Goal: Information Seeking & Learning: Check status

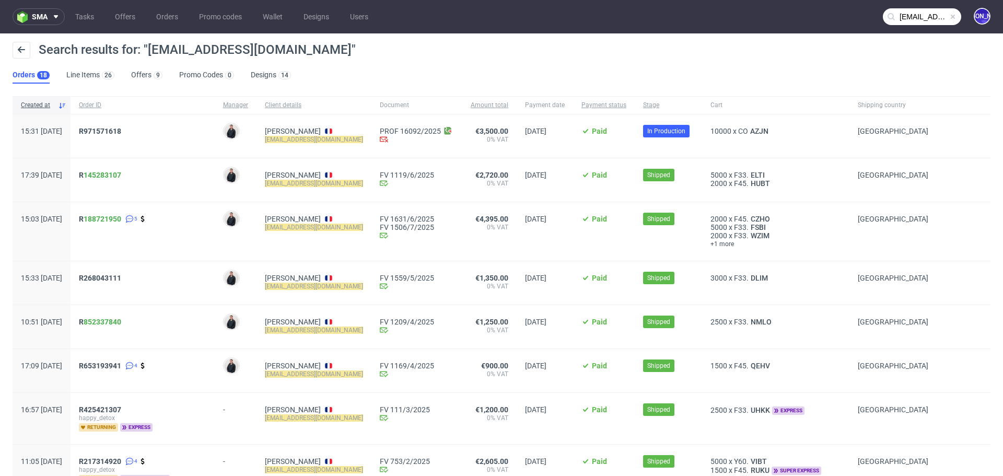
click at [892, 17] on input "contact@happydetox.co" at bounding box center [922, 16] width 78 height 17
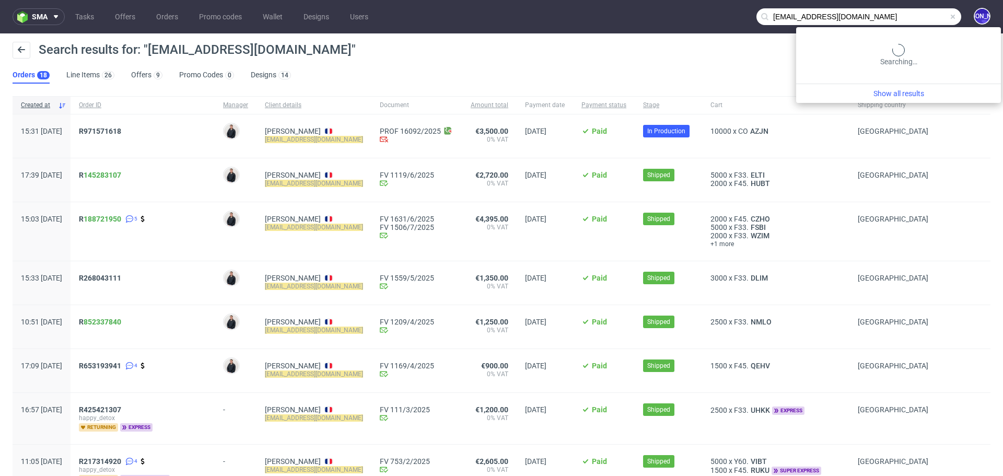
click at [892, 17] on input "contact@happydetox.co" at bounding box center [859, 16] width 205 height 17
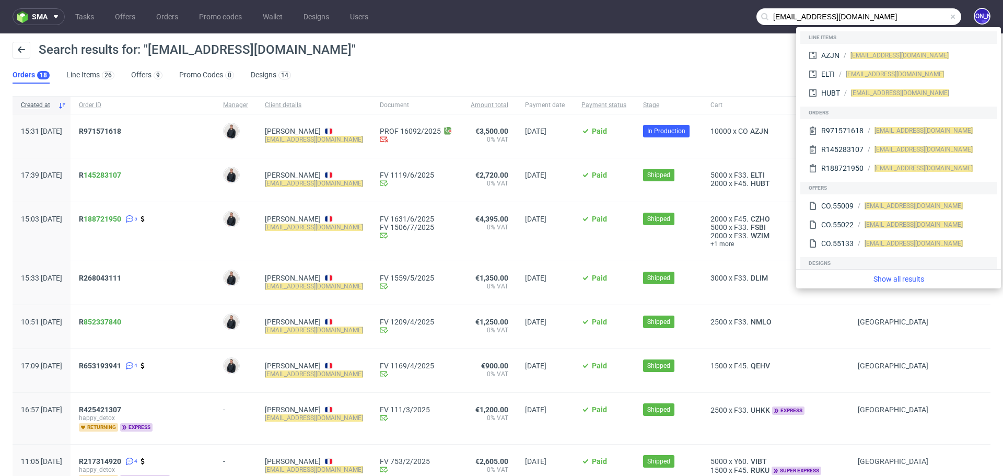
paste input "R872266156"
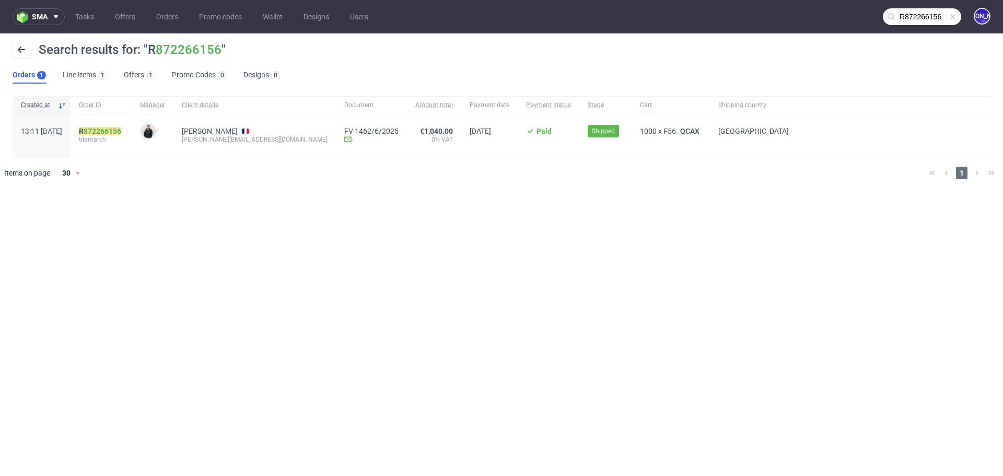
click at [915, 16] on input "R872266156" at bounding box center [922, 16] width 78 height 17
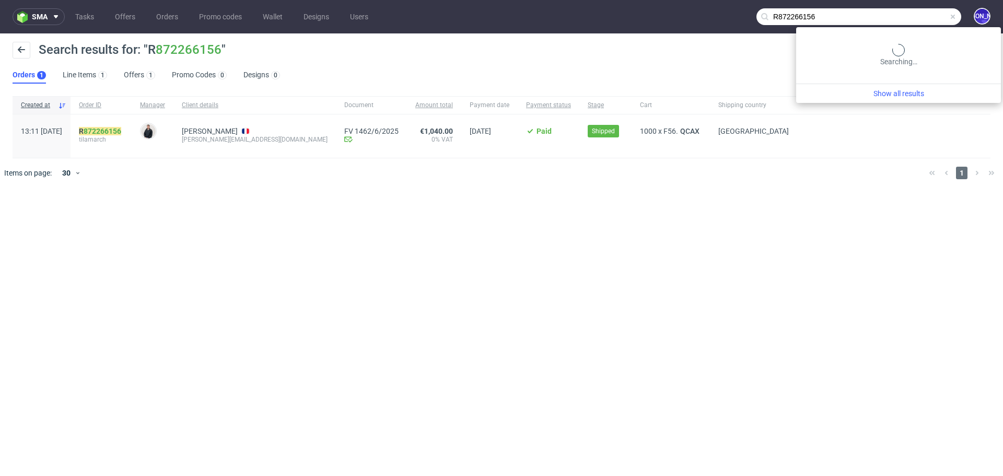
click at [915, 16] on input "R872266156" at bounding box center [859, 16] width 205 height 17
paste input "eric.delloye@lucimed.com"
type input "eric.delloye@lucimed.com"
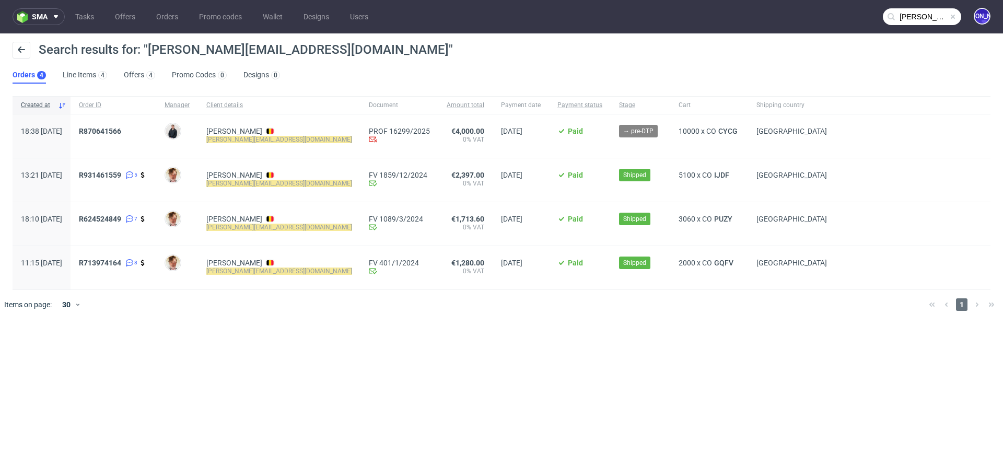
click at [133, 122] on div "R870641566" at bounding box center [114, 135] width 86 height 43
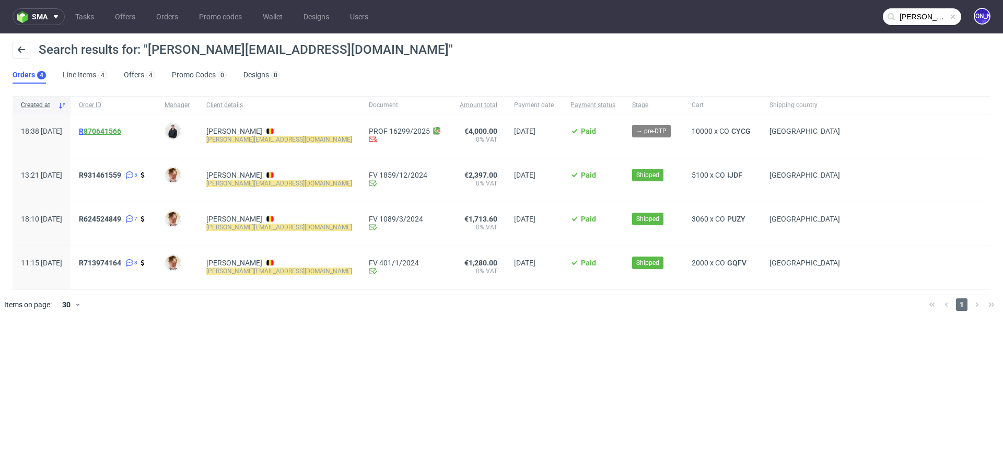
click at [121, 127] on link "870641566" at bounding box center [103, 131] width 38 height 8
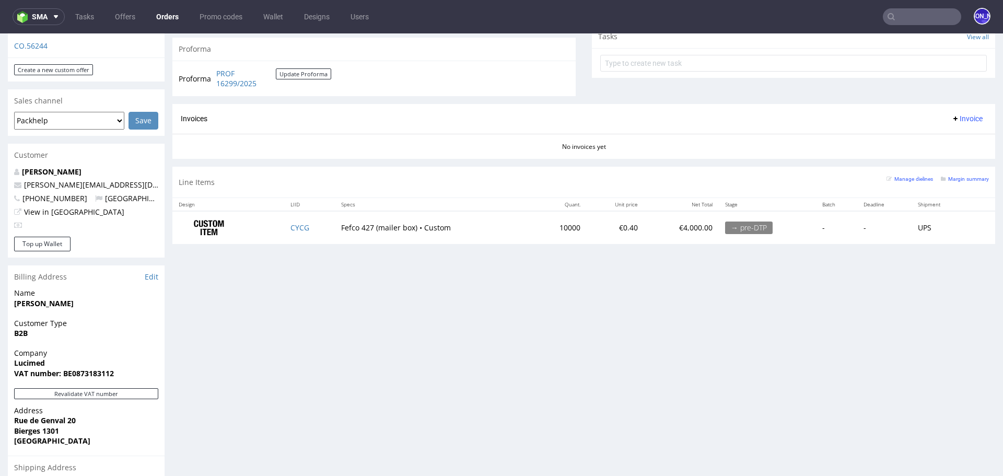
scroll to position [398, 0]
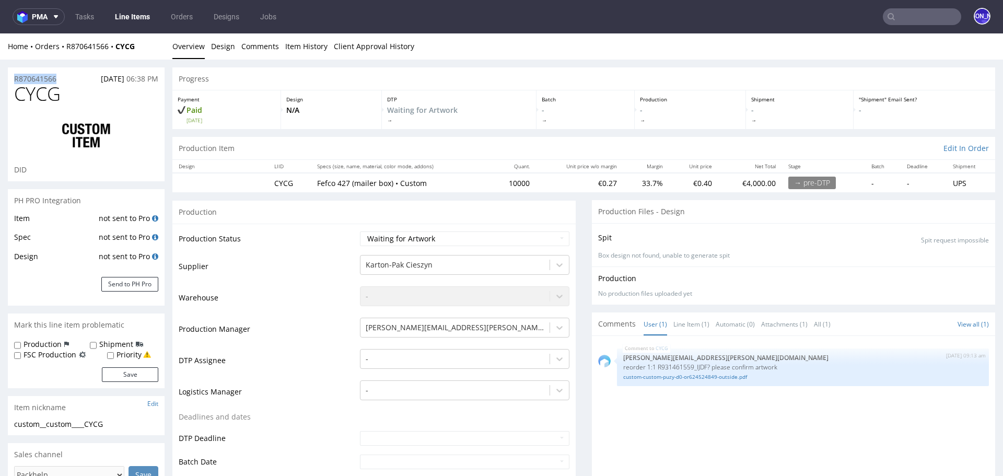
drag, startPoint x: 64, startPoint y: 78, endPoint x: 7, endPoint y: 78, distance: 57.0
copy p "R870641566"
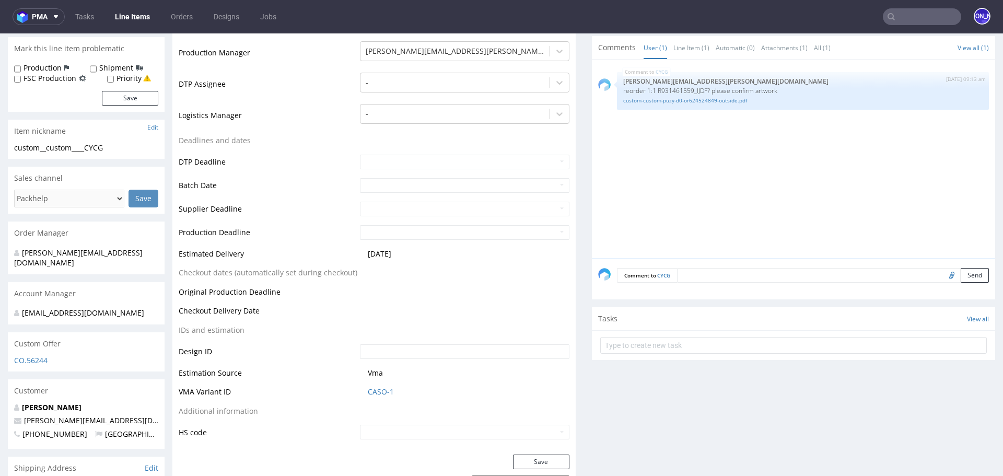
scroll to position [274, 0]
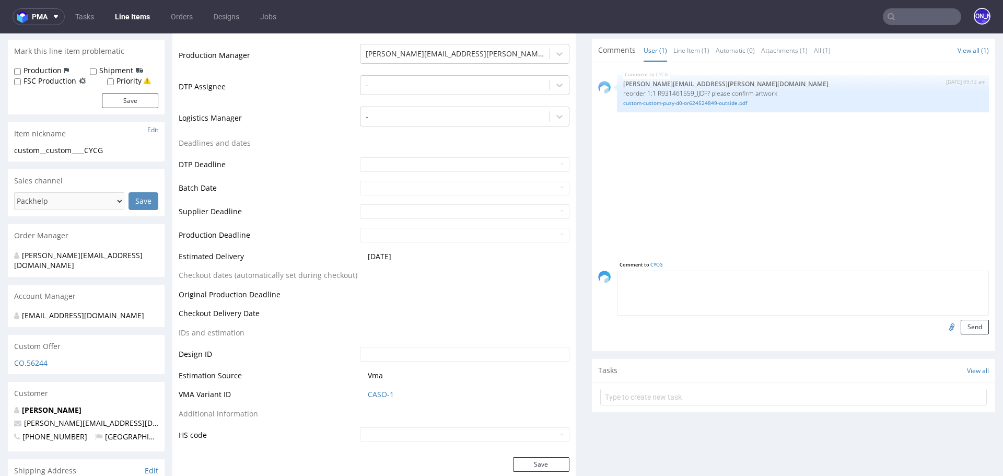
click at [693, 280] on textarea at bounding box center [803, 293] width 372 height 45
click at [934, 18] on input "text" at bounding box center [922, 16] width 78 height 17
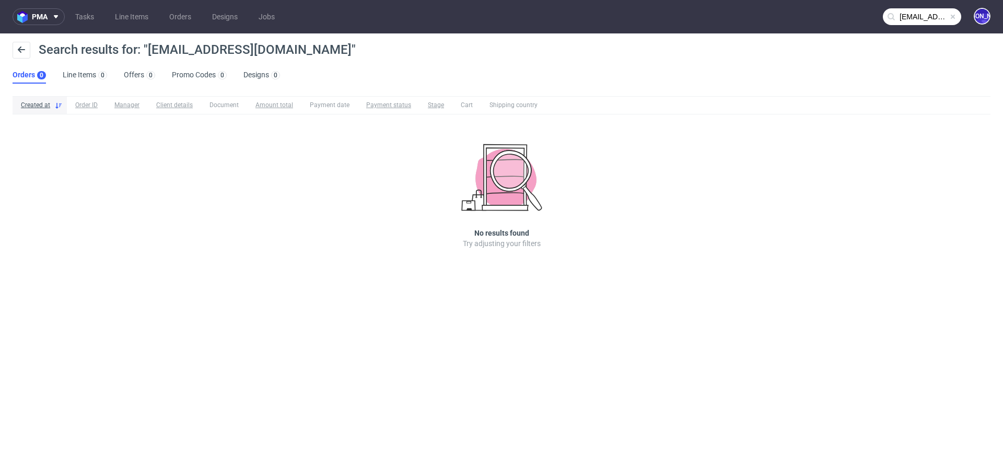
click at [903, 9] on input "Kinga@hide.co.uk" at bounding box center [922, 16] width 78 height 17
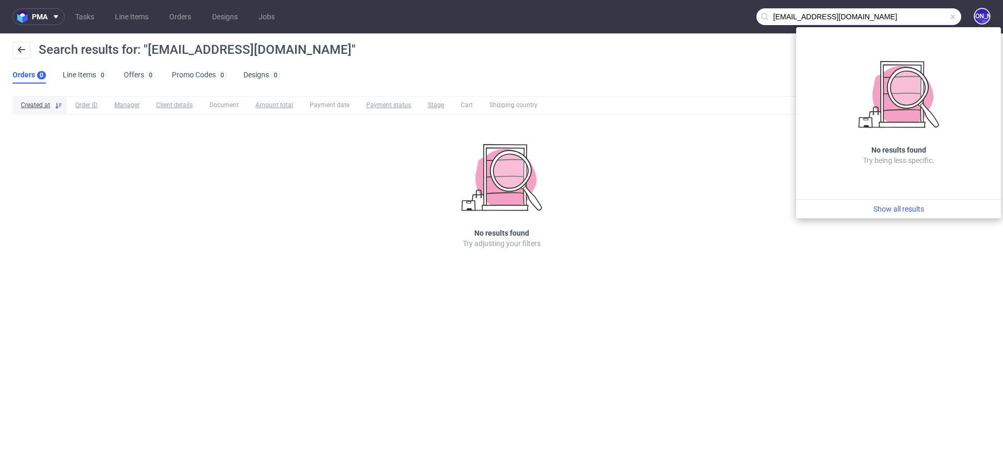
click at [780, 15] on input "Kinga@hide.co.uk" at bounding box center [859, 16] width 205 height 17
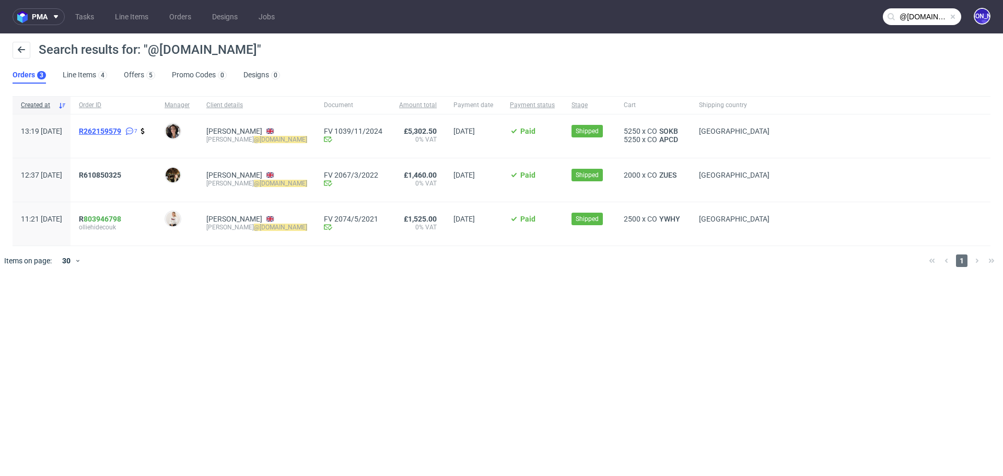
click at [121, 130] on span "R262159579" at bounding box center [100, 131] width 42 height 8
click at [118, 174] on span "R610850325" at bounding box center [100, 175] width 42 height 8
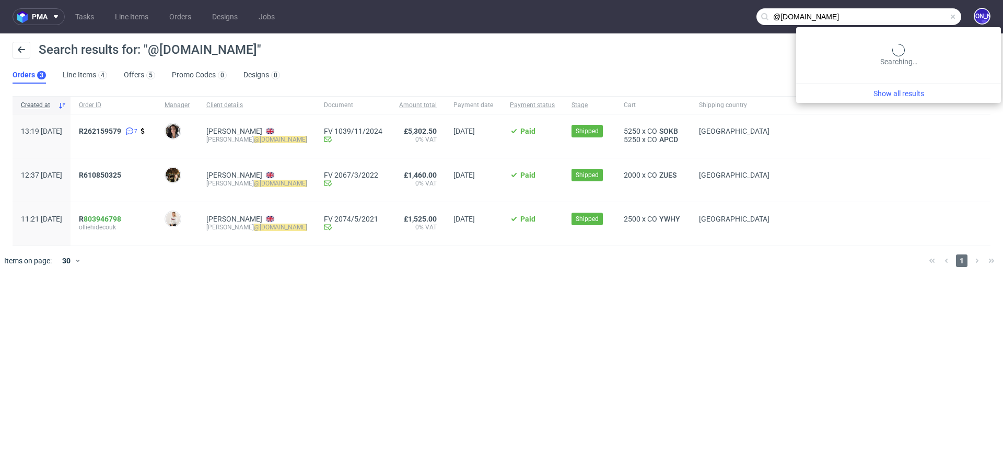
click at [915, 11] on input "@hide.co.uk" at bounding box center [859, 16] width 205 height 17
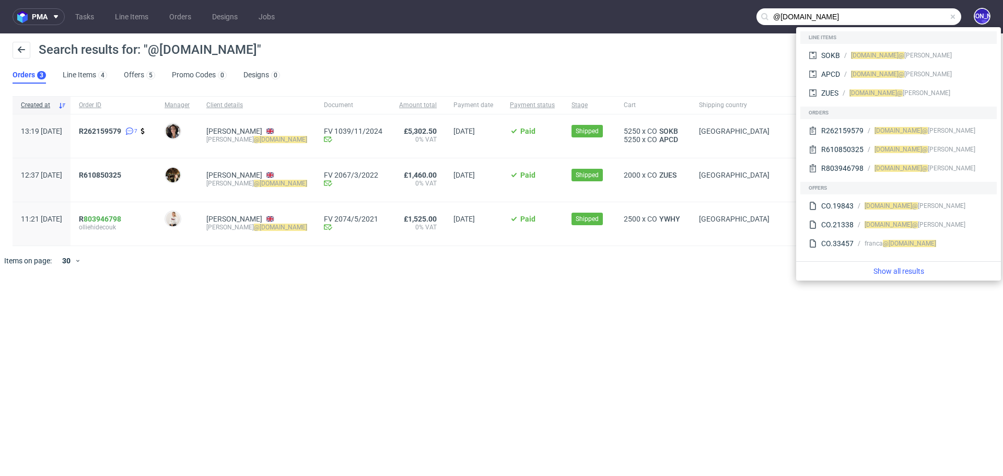
paste input "R304419750"
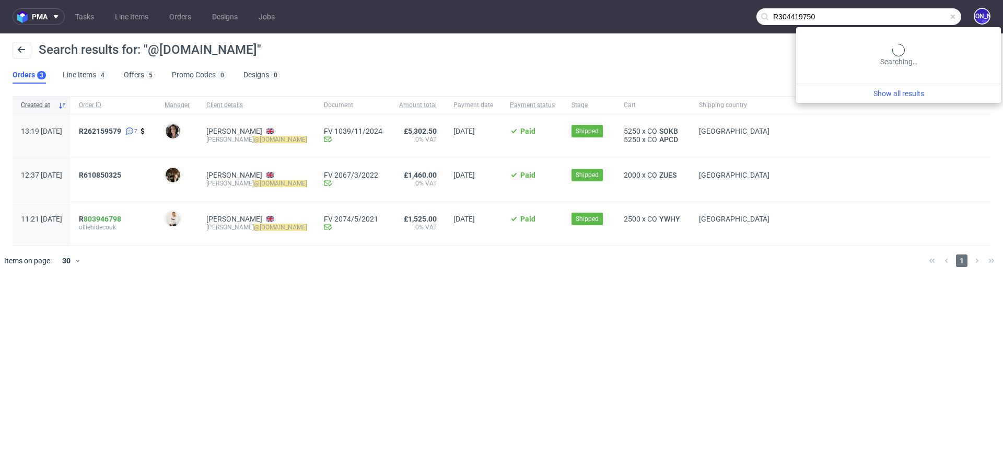
type input "R304419750"
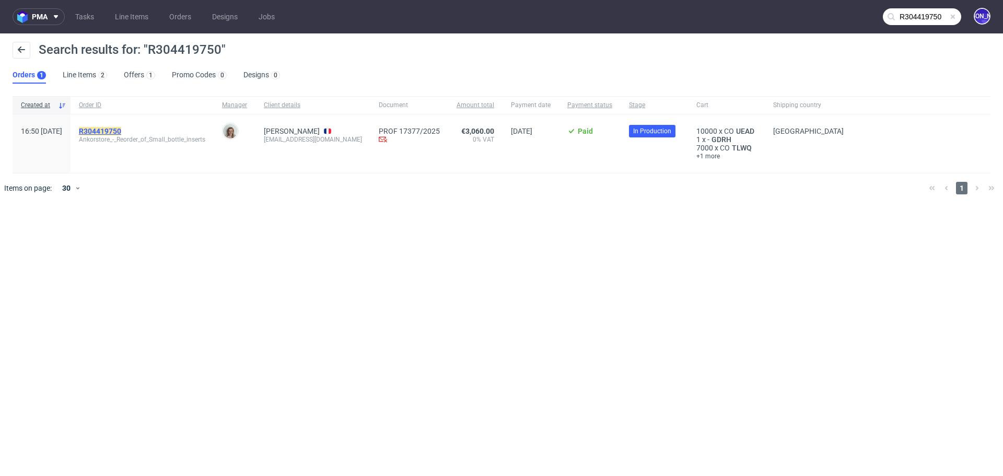
click at [113, 130] on mark "R304419750" at bounding box center [100, 131] width 42 height 8
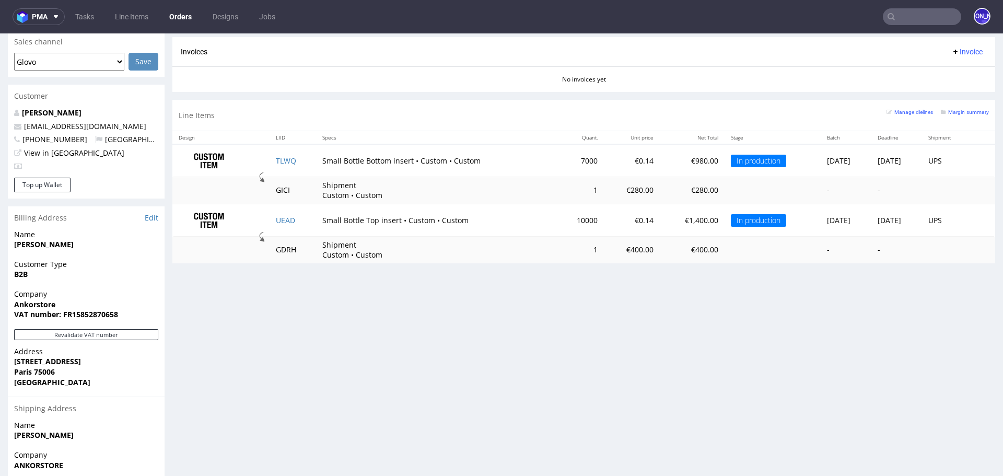
scroll to position [457, 0]
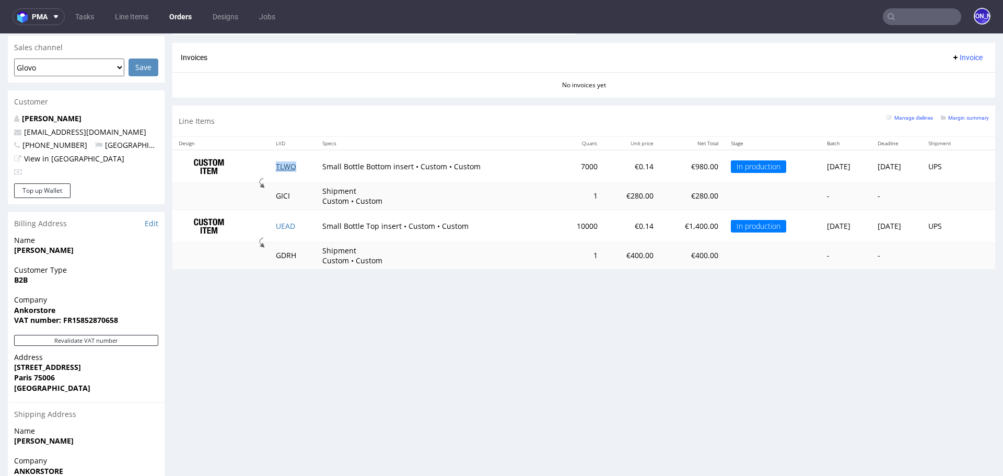
click at [276, 166] on link "TLWQ" at bounding box center [286, 166] width 20 height 10
click at [277, 224] on link "UEAD" at bounding box center [285, 226] width 19 height 10
click at [887, 14] on input "text" at bounding box center [922, 16] width 78 height 17
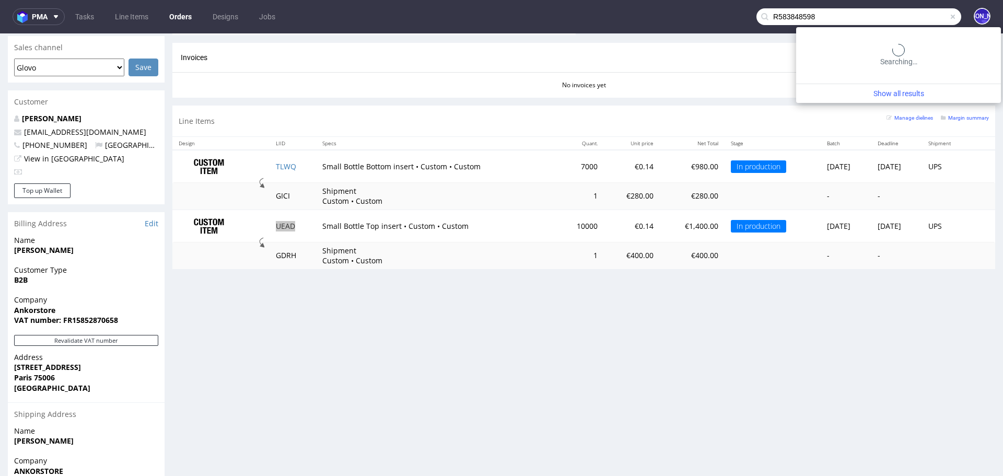
type input "R583848598"
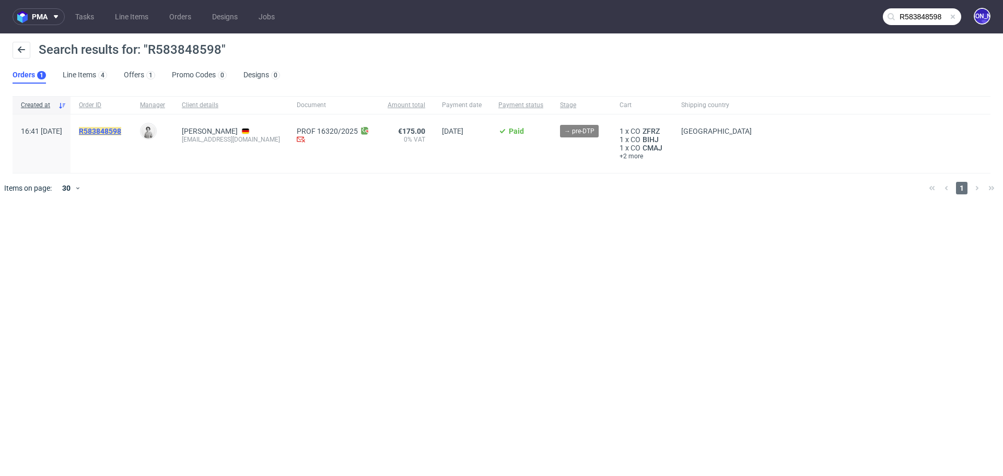
click at [114, 130] on mark "R583848598" at bounding box center [100, 131] width 42 height 8
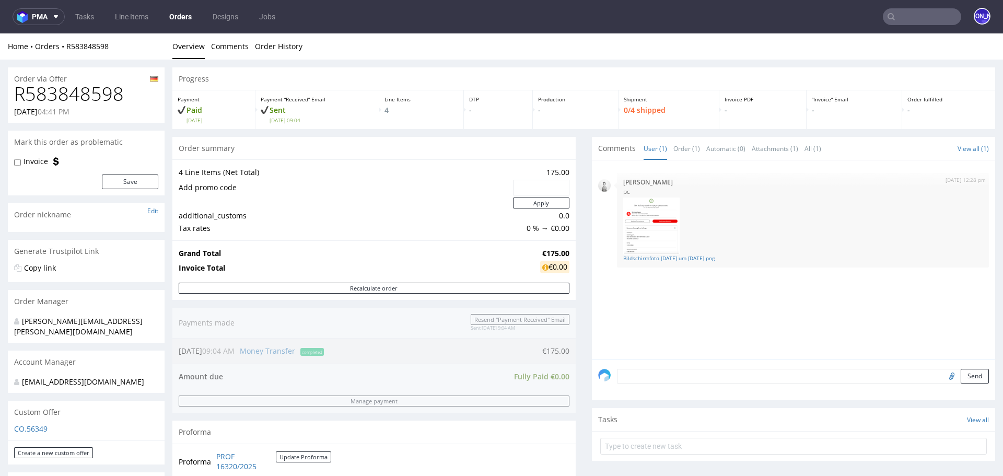
click at [111, 99] on h1 "R583848598" at bounding box center [86, 94] width 144 height 21
copy h1 "R583848598"
click at [647, 222] on img at bounding box center [651, 226] width 56 height 57
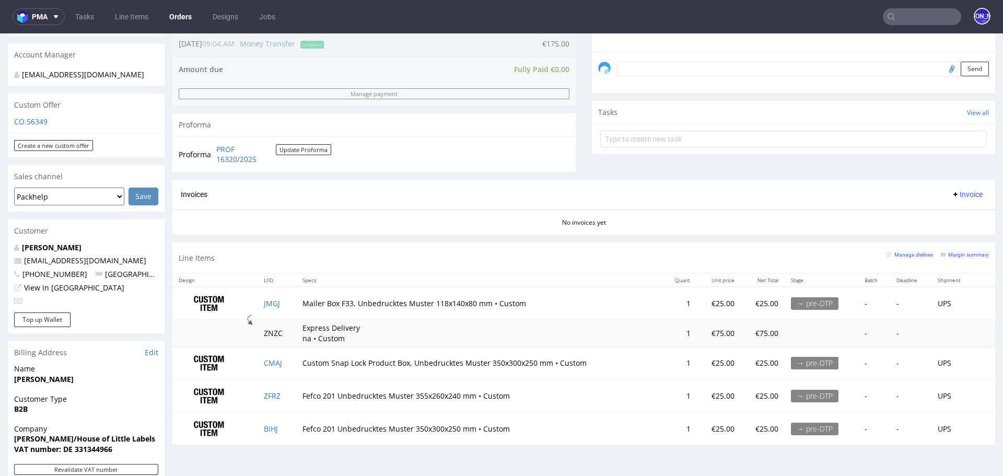
scroll to position [383, 0]
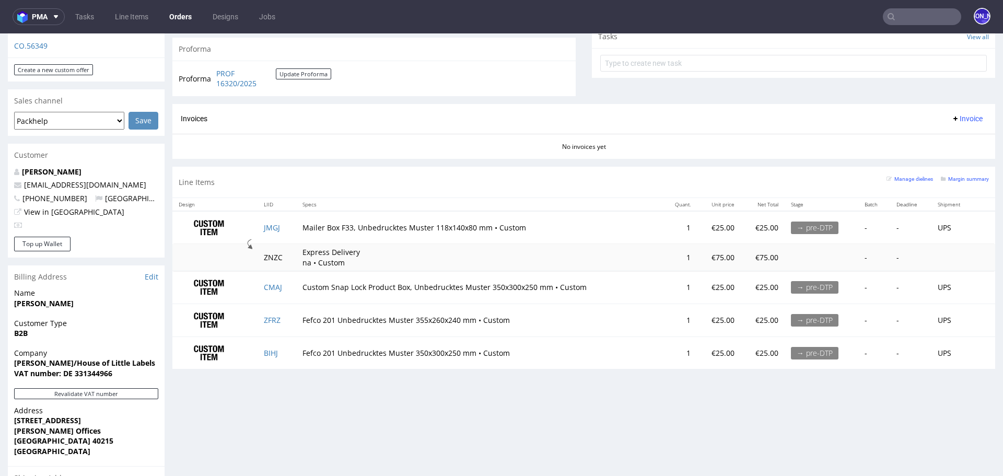
click at [908, 22] on input "text" at bounding box center [922, 16] width 78 height 17
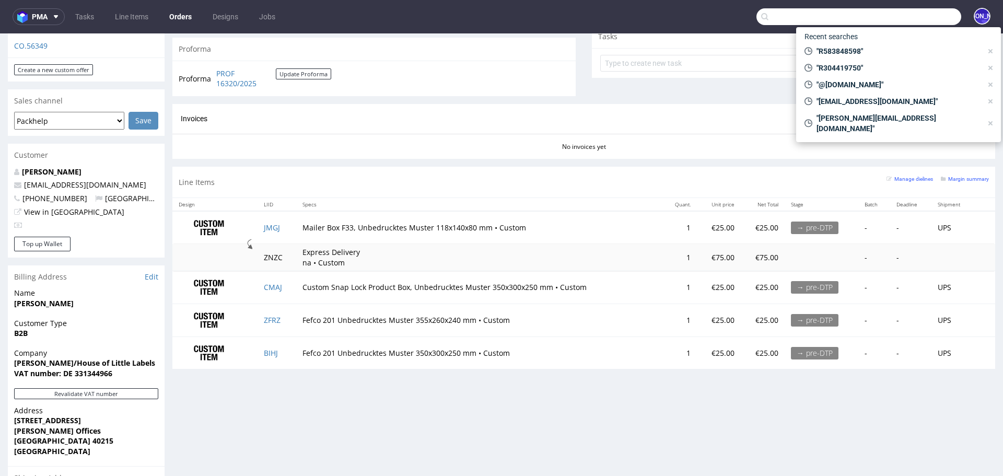
paste input "R545544785"
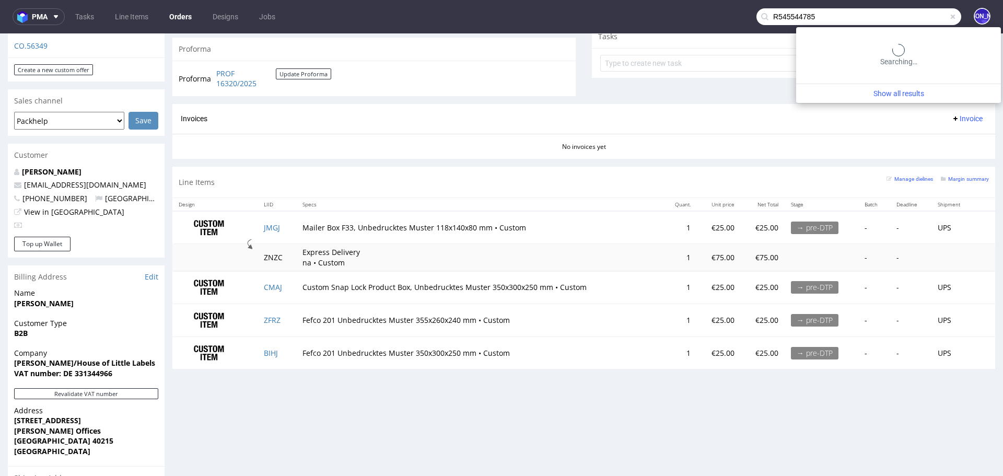
type input "R545544785"
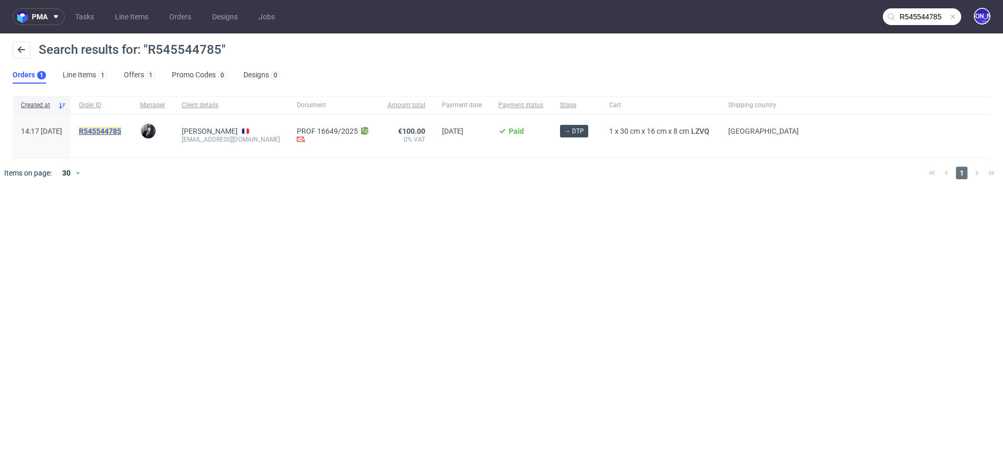
click at [121, 127] on mark "R545544785" at bounding box center [100, 131] width 42 height 8
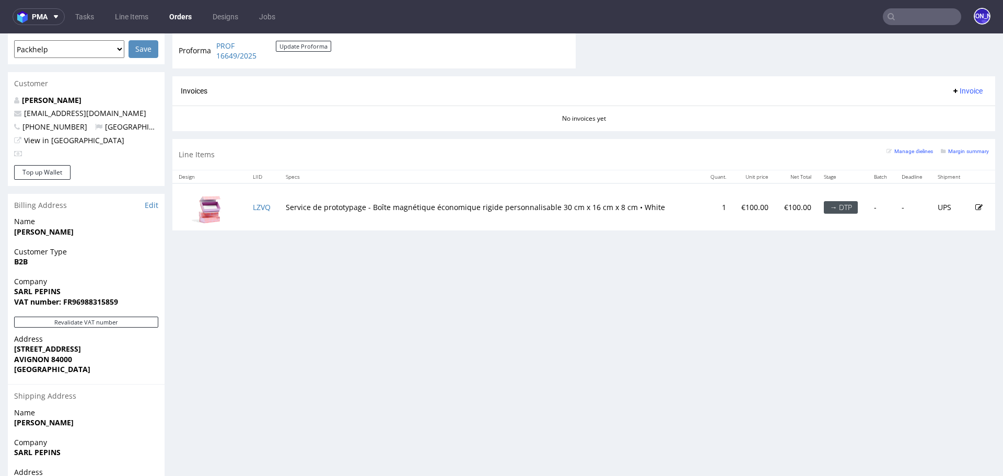
scroll to position [468, 0]
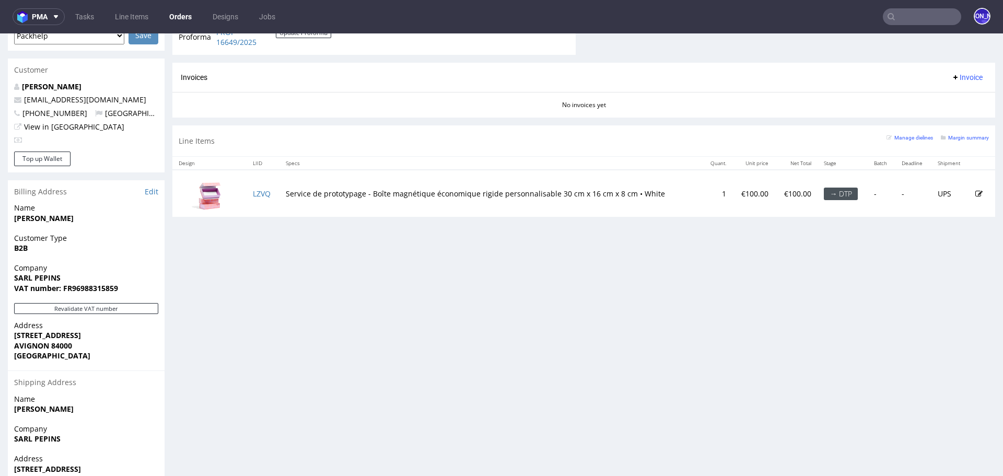
click at [895, 21] on input "text" at bounding box center [922, 16] width 78 height 17
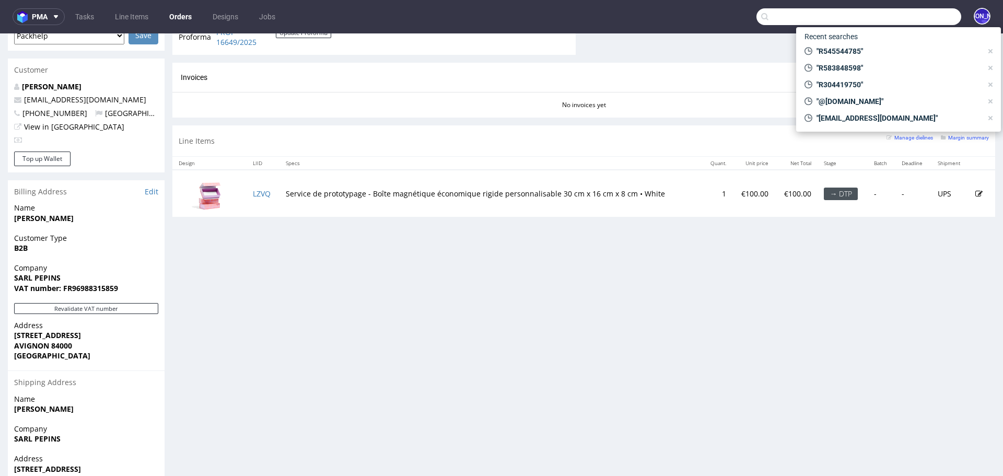
paste input "synchro@synchroproduction.com"
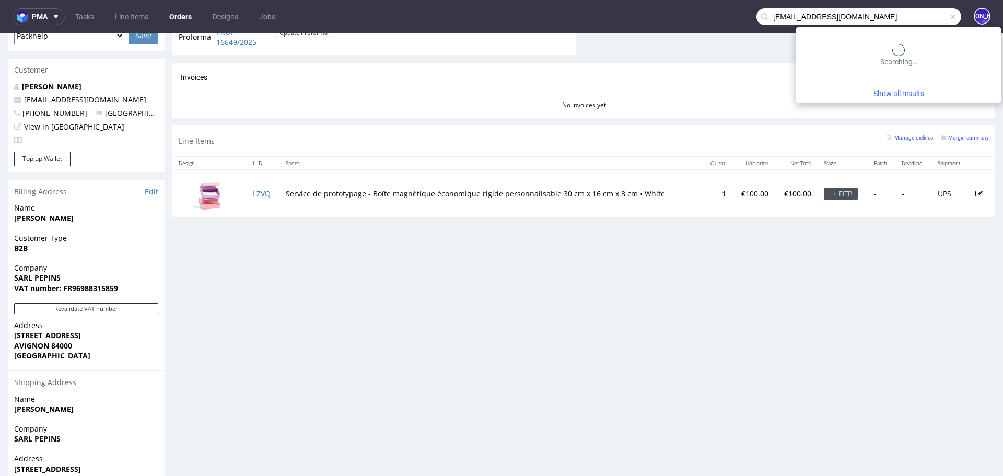
type input "synchro@synchroproduction.com"
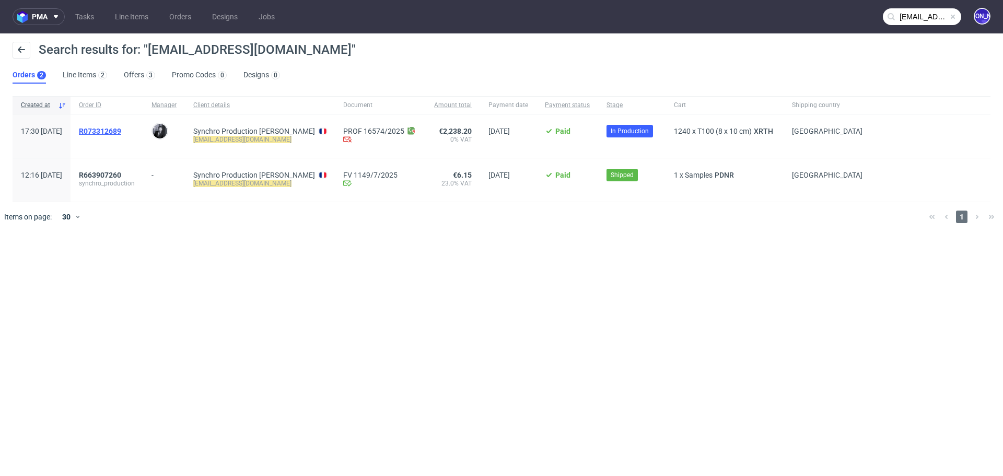
click at [113, 131] on span "R073312689" at bounding box center [100, 131] width 42 height 8
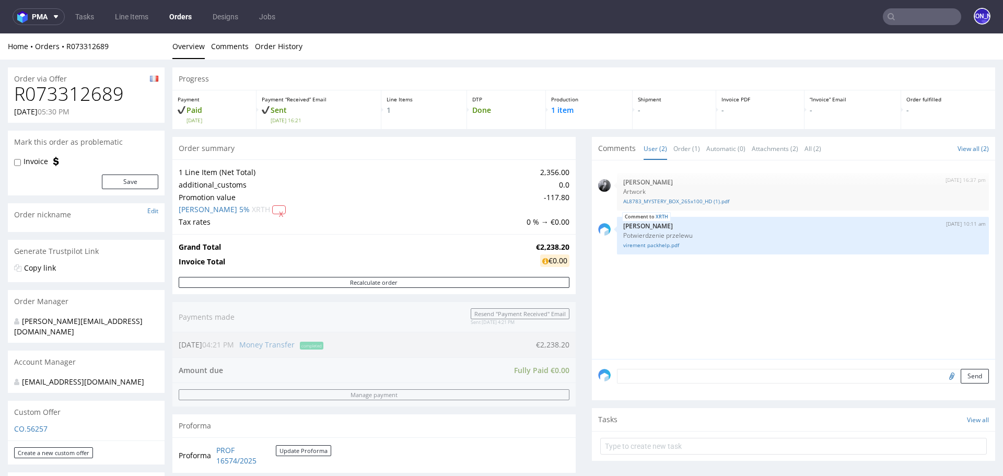
click at [908, 18] on input "text" at bounding box center [922, 16] width 78 height 17
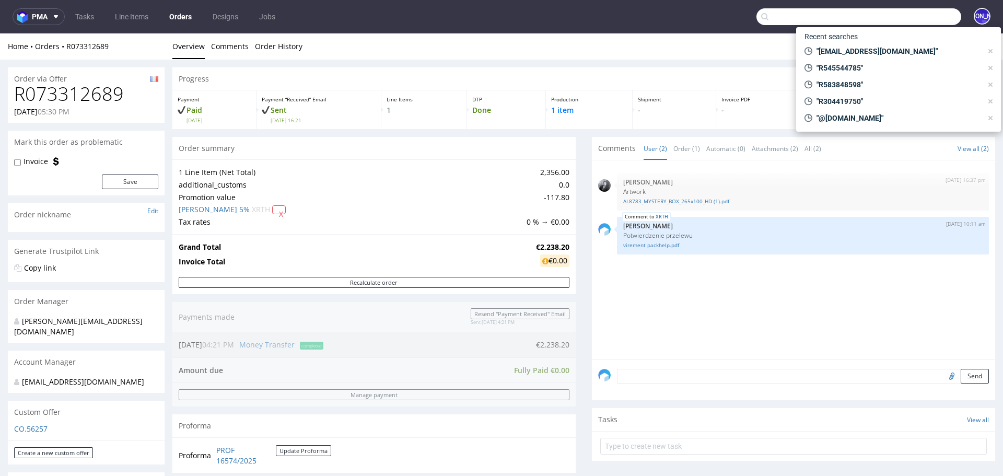
paste input "charles.gilson@moviemills.be"
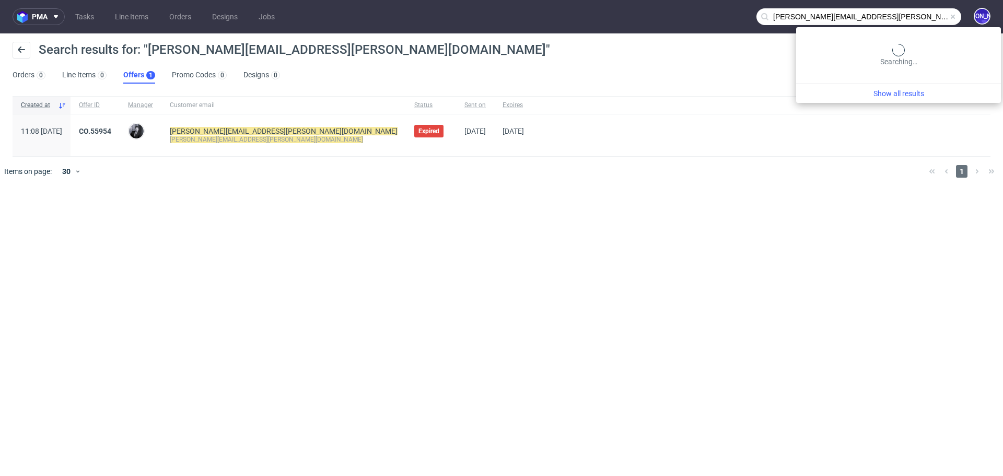
click at [900, 18] on input "charles.gilson@moviemills.be" at bounding box center [859, 16] width 205 height 17
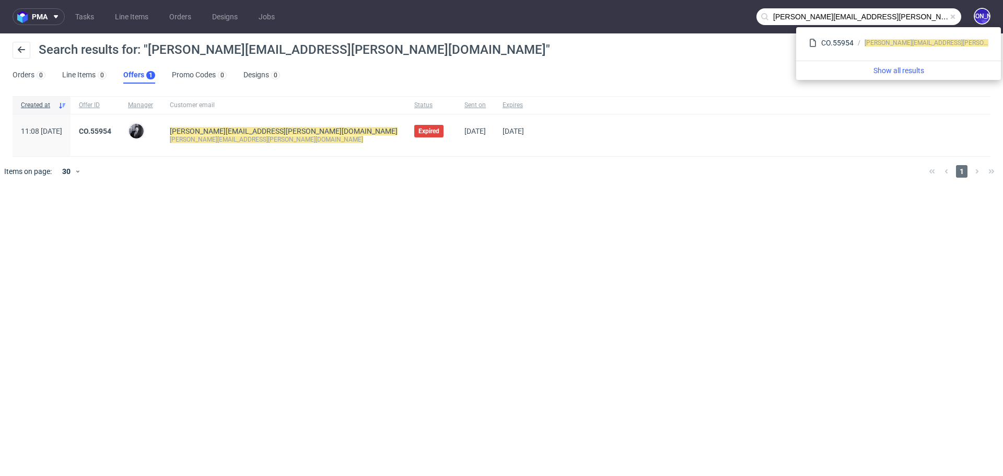
drag, startPoint x: 816, startPoint y: 16, endPoint x: 734, endPoint y: 15, distance: 82.6
click at [734, 15] on nav "pma Tasks Line Items Orders Designs Jobs charles.gilson@moviemills.be JO" at bounding box center [501, 16] width 1003 height 33
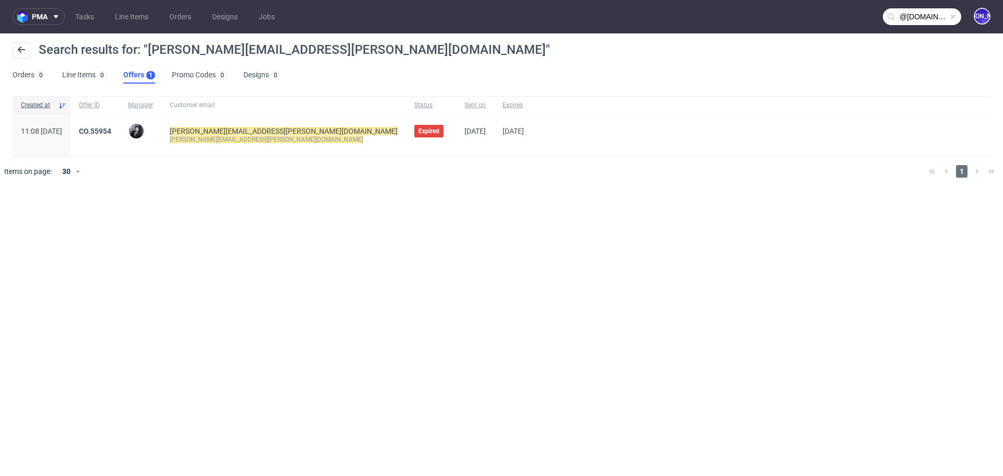
type input "@moviemills.be"
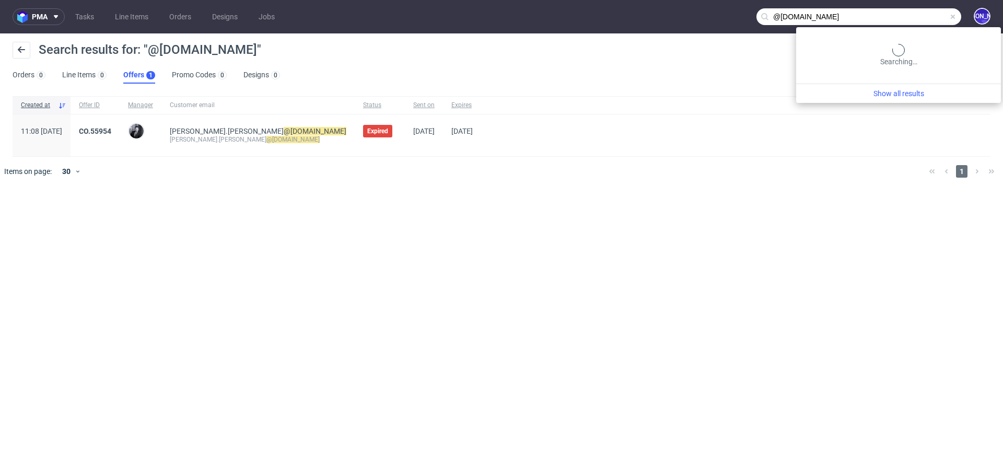
click at [922, 19] on input "@moviemills.be" at bounding box center [859, 16] width 205 height 17
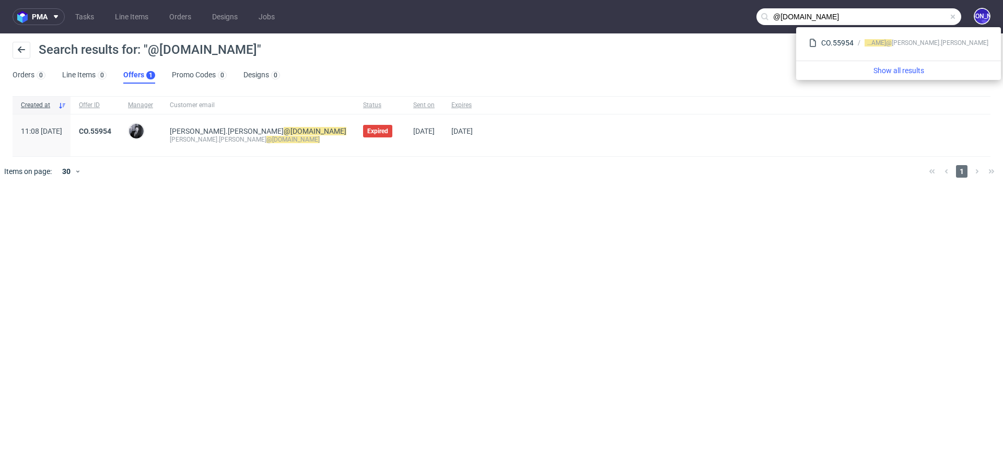
drag, startPoint x: 831, startPoint y: 20, endPoint x: 770, endPoint y: 20, distance: 61.7
click at [769, 20] on input "@moviemills.be" at bounding box center [859, 16] width 205 height 17
click at [190, 14] on link "Orders" at bounding box center [180, 16] width 34 height 17
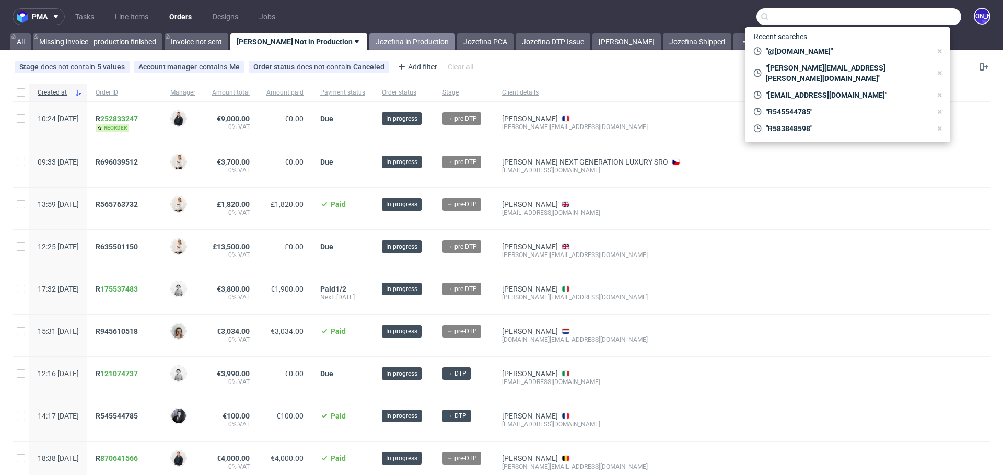
click at [394, 38] on link "Jozefina in Production" at bounding box center [412, 41] width 86 height 17
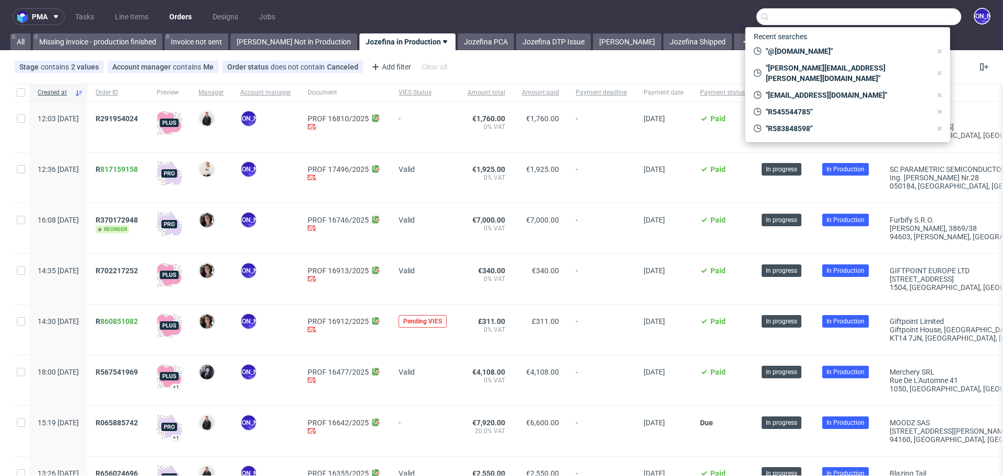
click at [665, 25] on nav "pma Tasks Line Items Orders Designs Jobs JO" at bounding box center [501, 16] width 1003 height 33
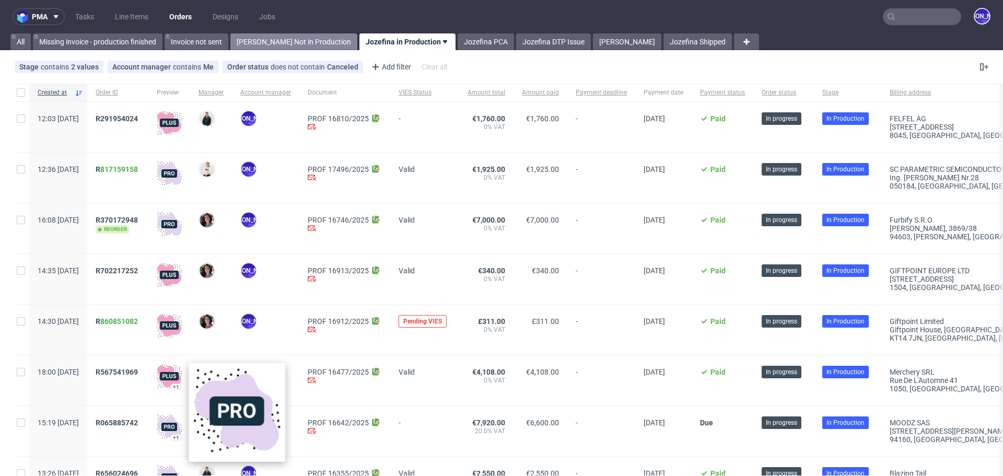
click at [264, 44] on link "[PERSON_NAME] Not in Production" at bounding box center [293, 41] width 127 height 17
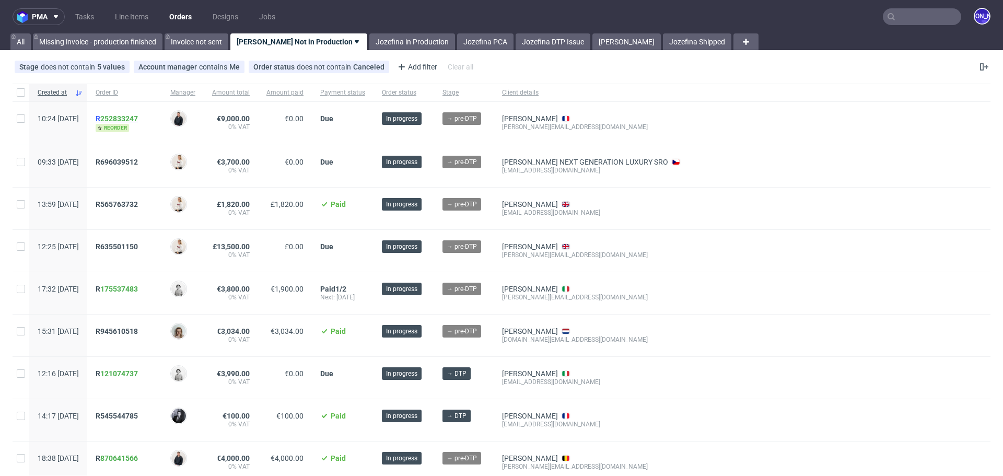
click at [127, 117] on span "R 252833247" at bounding box center [117, 118] width 42 height 8
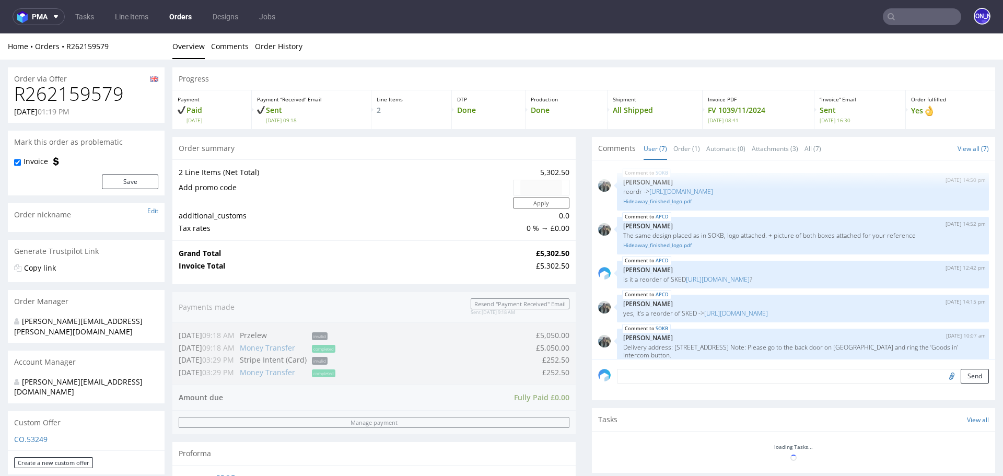
scroll to position [89, 0]
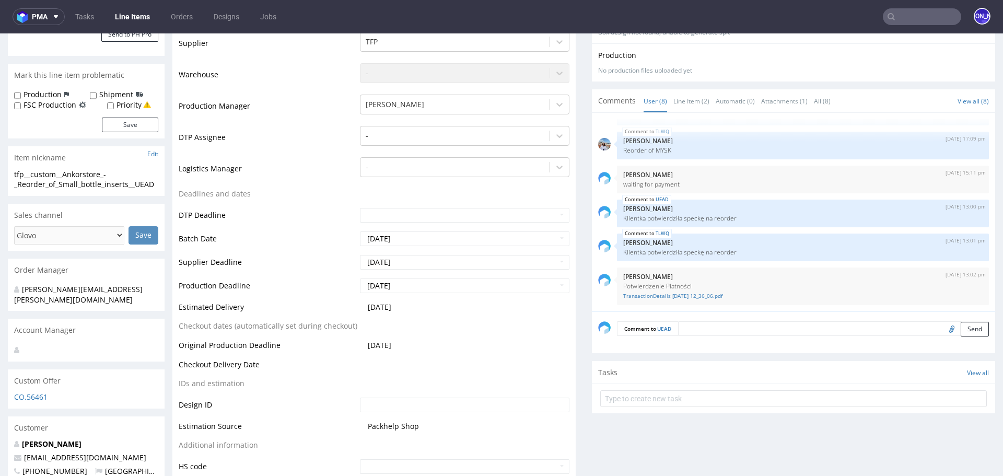
scroll to position [380, 0]
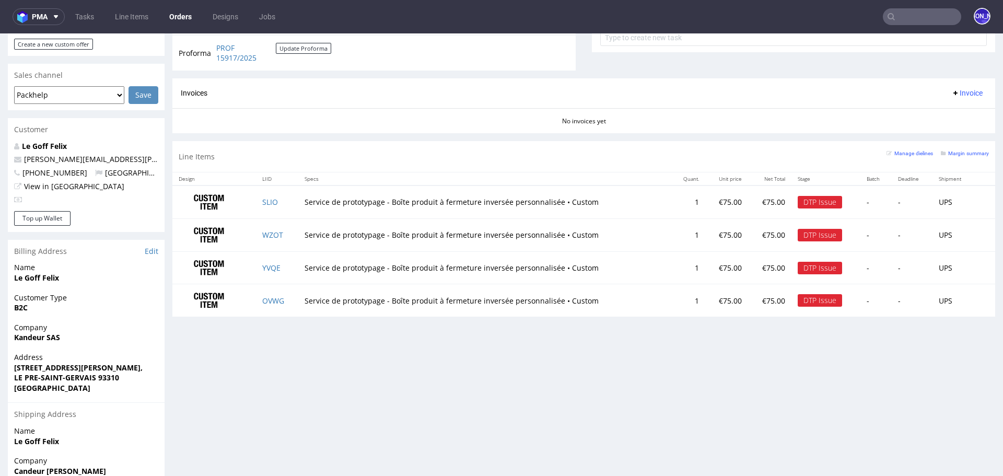
scroll to position [491, 0]
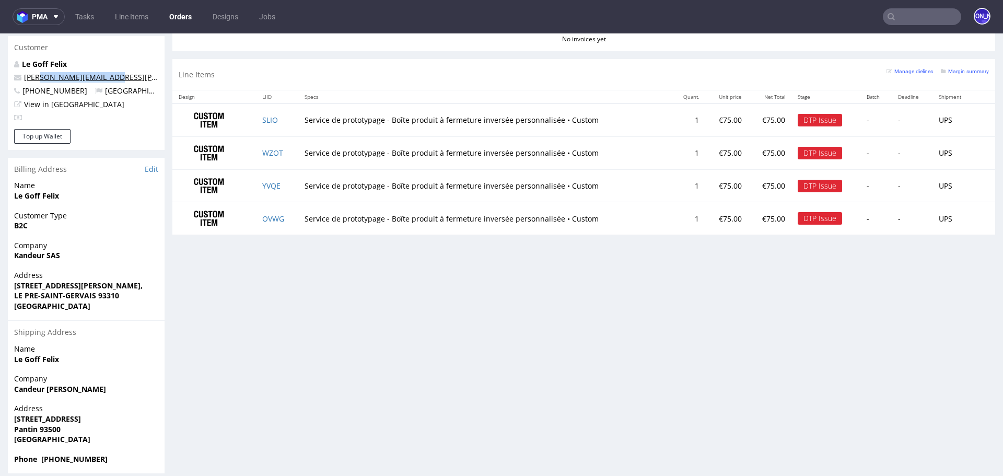
drag, startPoint x: 112, startPoint y: 69, endPoint x: 32, endPoint y: 65, distance: 80.0
click at [32, 72] on p "[PERSON_NAME][EMAIL_ADDRESS][PERSON_NAME][DOMAIN_NAME]" at bounding box center [86, 77] width 144 height 10
click at [122, 72] on p "[PERSON_NAME][EMAIL_ADDRESS][PERSON_NAME][DOMAIN_NAME]" at bounding box center [86, 77] width 144 height 10
drag, startPoint x: 122, startPoint y: 66, endPoint x: 24, endPoint y: 71, distance: 98.3
click at [24, 72] on p "[PERSON_NAME][EMAIL_ADDRESS][PERSON_NAME][DOMAIN_NAME]" at bounding box center [86, 77] width 144 height 10
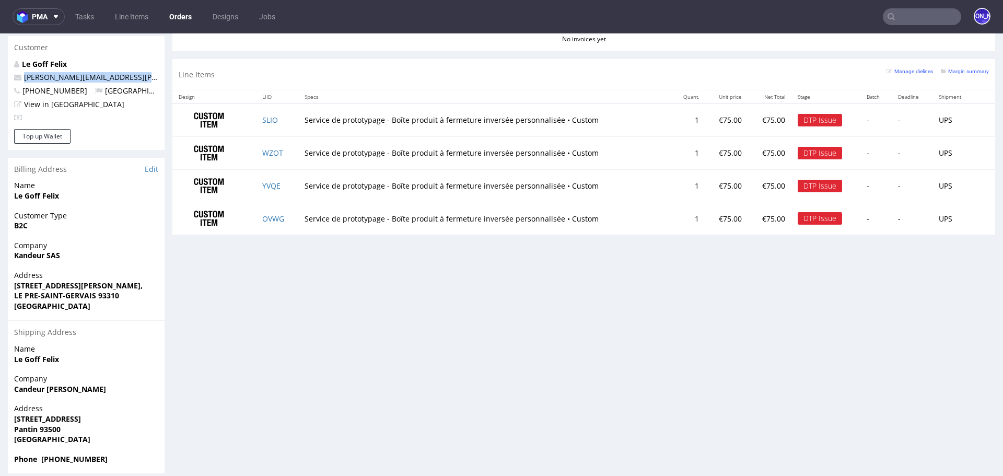
click at [132, 72] on p "[PERSON_NAME][EMAIL_ADDRESS][PERSON_NAME][DOMAIN_NAME]" at bounding box center [86, 77] width 144 height 10
drag, startPoint x: 112, startPoint y: 65, endPoint x: 21, endPoint y: 64, distance: 90.9
click at [21, 72] on p "[PERSON_NAME][EMAIL_ADDRESS][PERSON_NAME][DOMAIN_NAME]" at bounding box center [86, 77] width 144 height 10
click at [116, 72] on p "[PERSON_NAME][EMAIL_ADDRESS][PERSON_NAME][DOMAIN_NAME]" at bounding box center [86, 77] width 144 height 10
drag, startPoint x: 116, startPoint y: 65, endPoint x: 0, endPoint y: 64, distance: 116.0
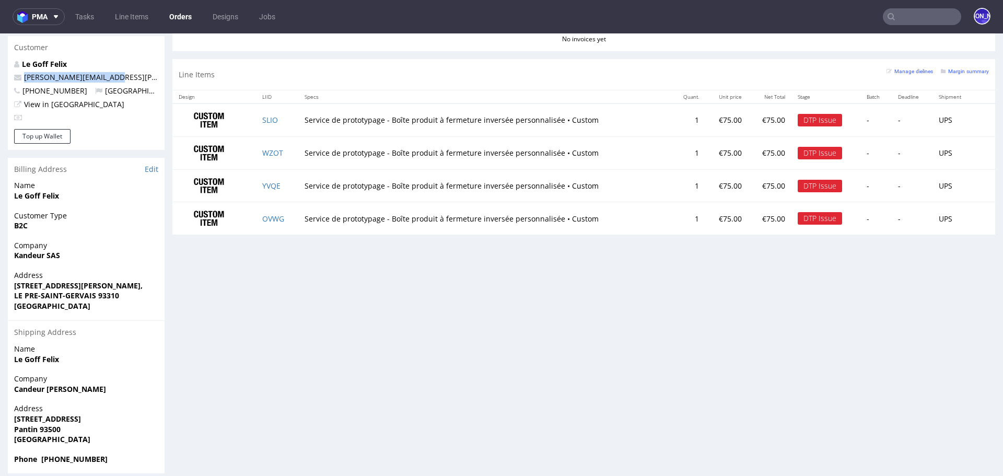
click at [0, 65] on div "Order via Offer R250054522 25.07.2025 06:13 PM Mark this order as problematic I…" at bounding box center [501, 25] width 1003 height 913
copy span "[PERSON_NAME][EMAIL_ADDRESS][PERSON_NAME][DOMAIN_NAME]"
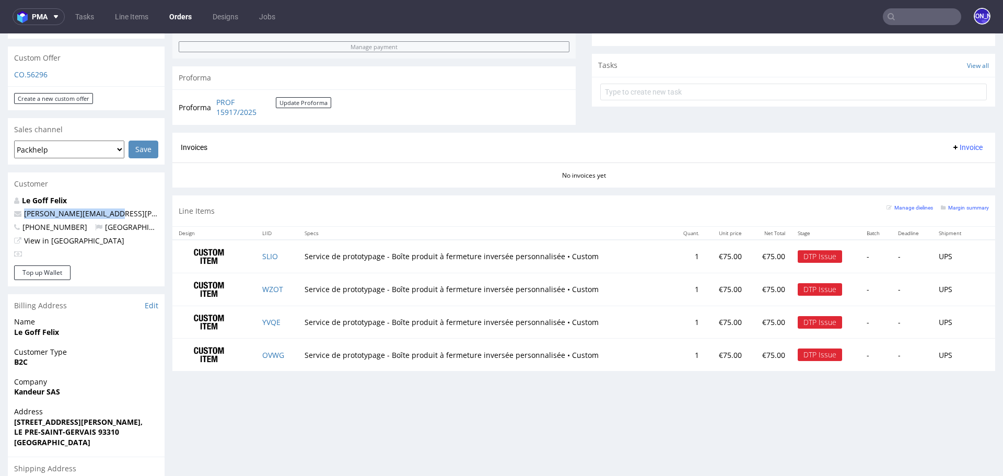
scroll to position [351, 0]
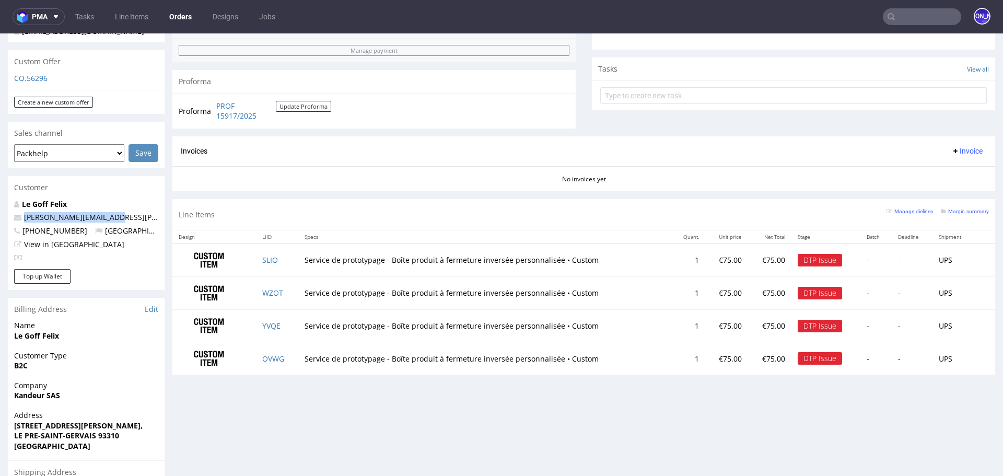
click at [112, 212] on p "felix.legoff@candeur.co" at bounding box center [86, 217] width 144 height 10
drag, startPoint x: 110, startPoint y: 207, endPoint x: 21, endPoint y: 206, distance: 88.8
click at [21, 212] on p "felix.legoff@candeur.co" at bounding box center [86, 217] width 144 height 10
click at [918, 22] on input "text" at bounding box center [922, 16] width 78 height 17
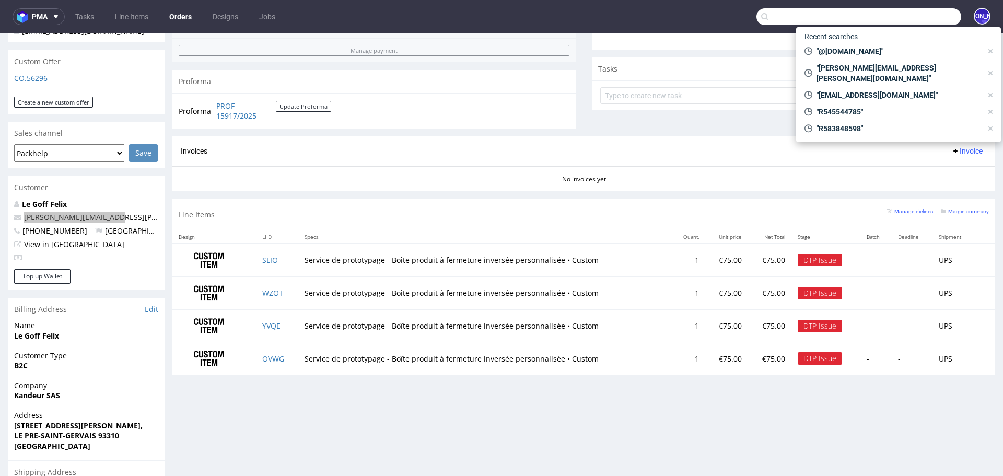
paste input "felix.legoff@candeur.co"
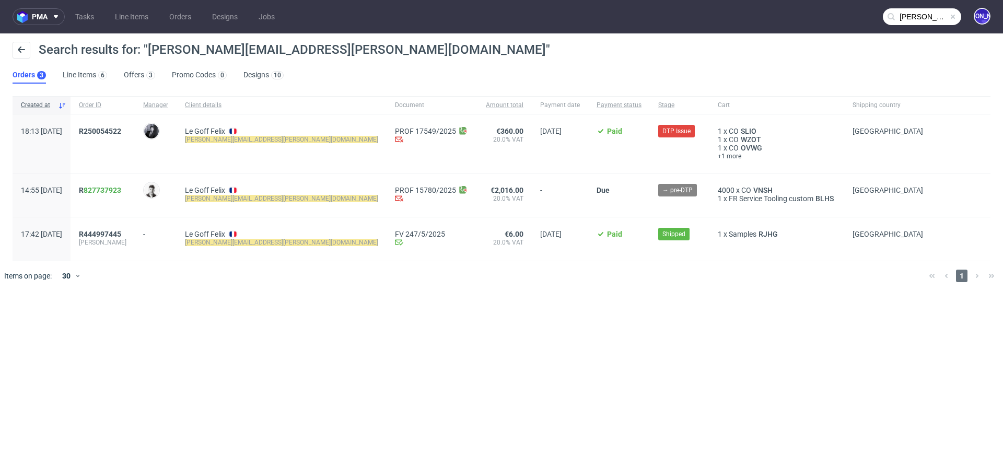
click at [908, 14] on input "[PERSON_NAME][EMAIL_ADDRESS][PERSON_NAME][DOMAIN_NAME]" at bounding box center [922, 16] width 78 height 17
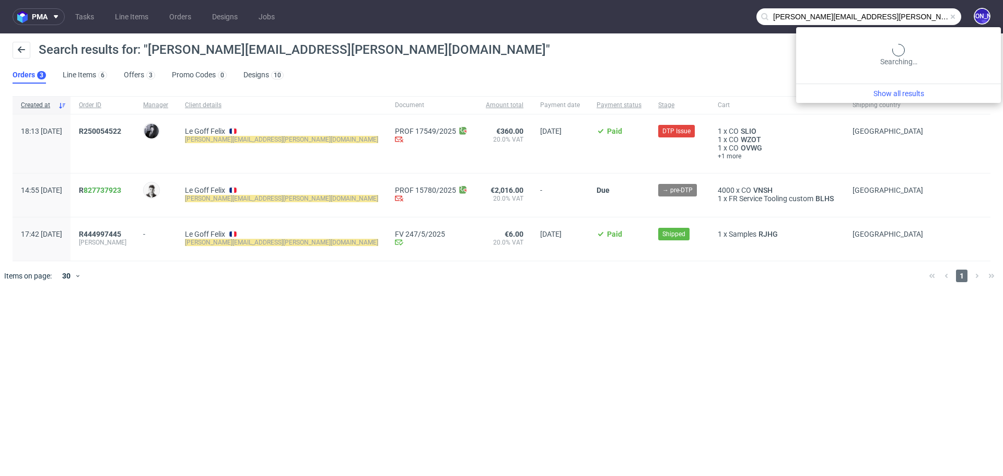
click at [908, 14] on input "[PERSON_NAME][EMAIL_ADDRESS][PERSON_NAME][DOMAIN_NAME]" at bounding box center [859, 16] width 205 height 17
paste input "R073312689"
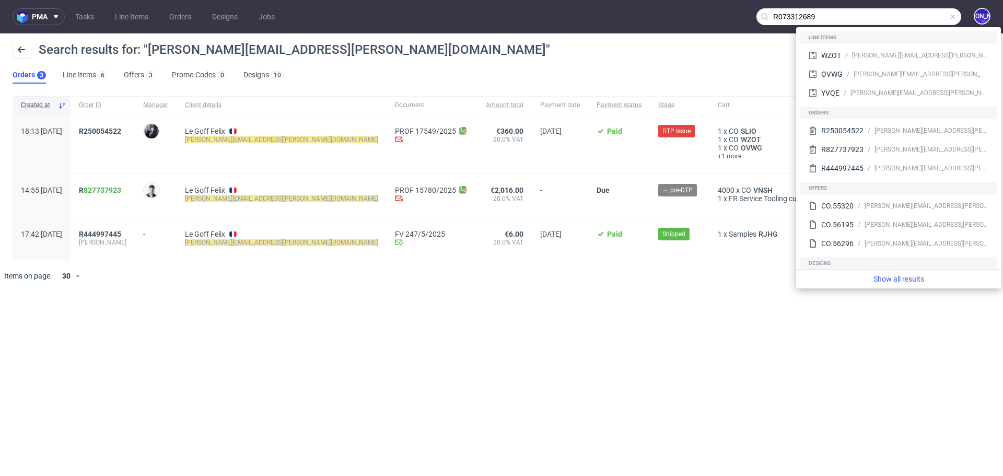
type input "R073312689"
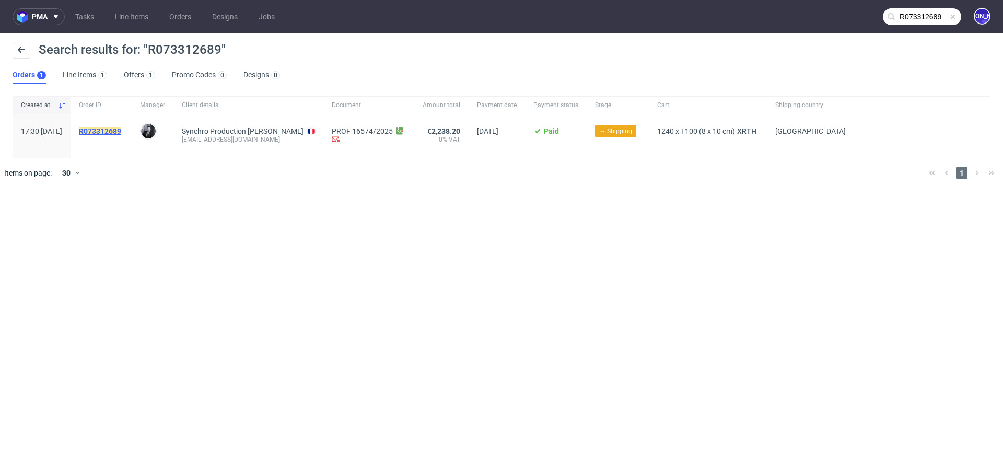
click at [121, 131] on mark "R073312689" at bounding box center [100, 131] width 42 height 8
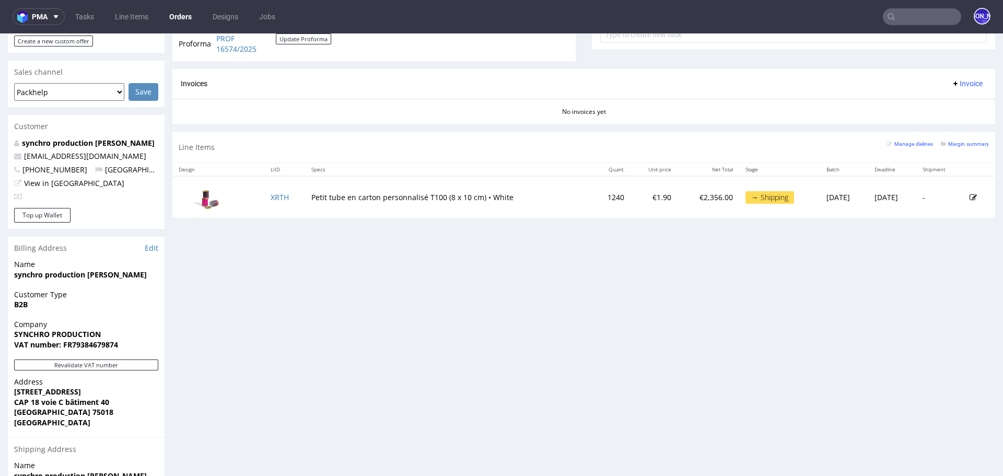
scroll to position [425, 0]
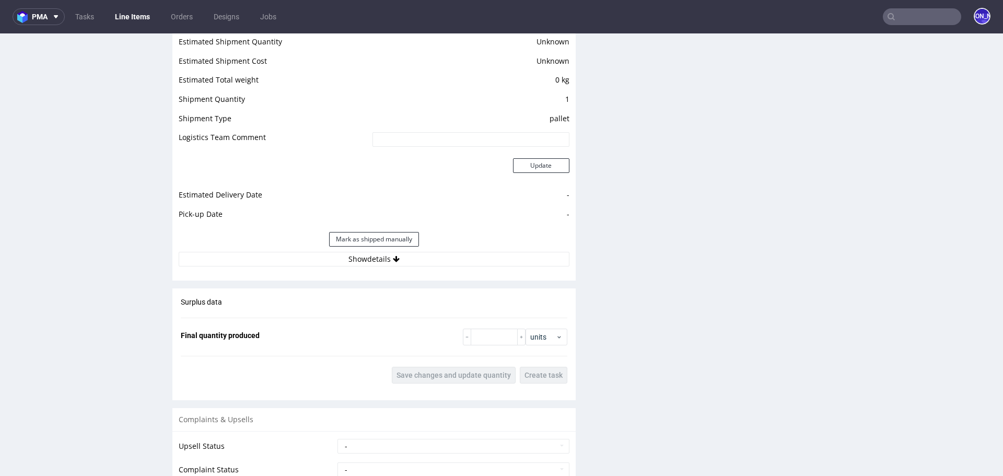
scroll to position [1399, 0]
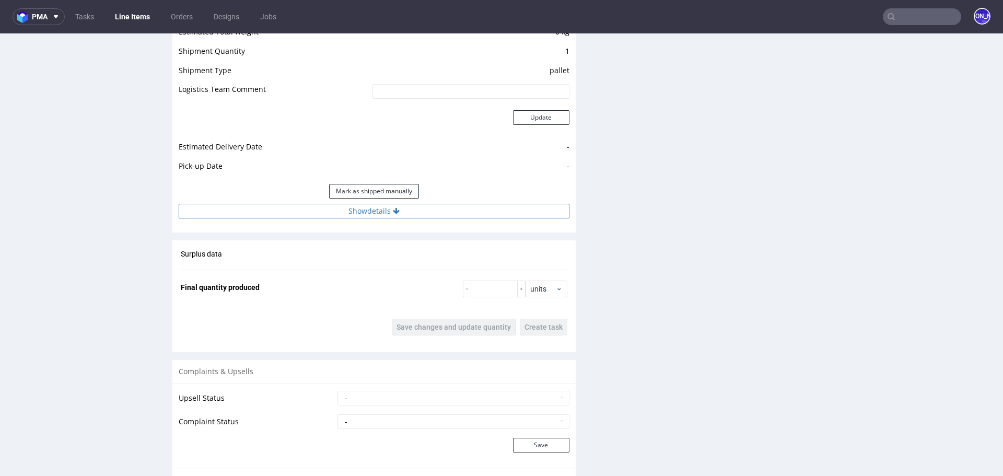
click at [419, 204] on button "Show details" at bounding box center [374, 211] width 391 height 15
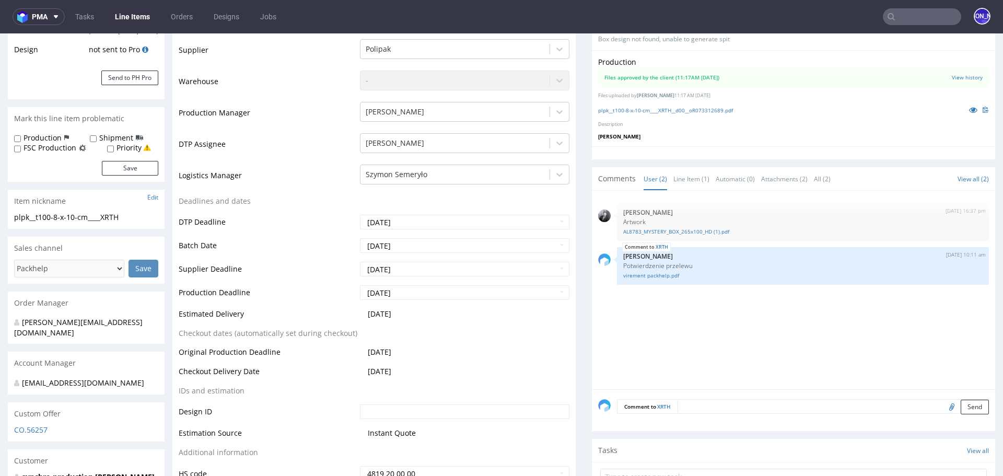
scroll to position [0, 0]
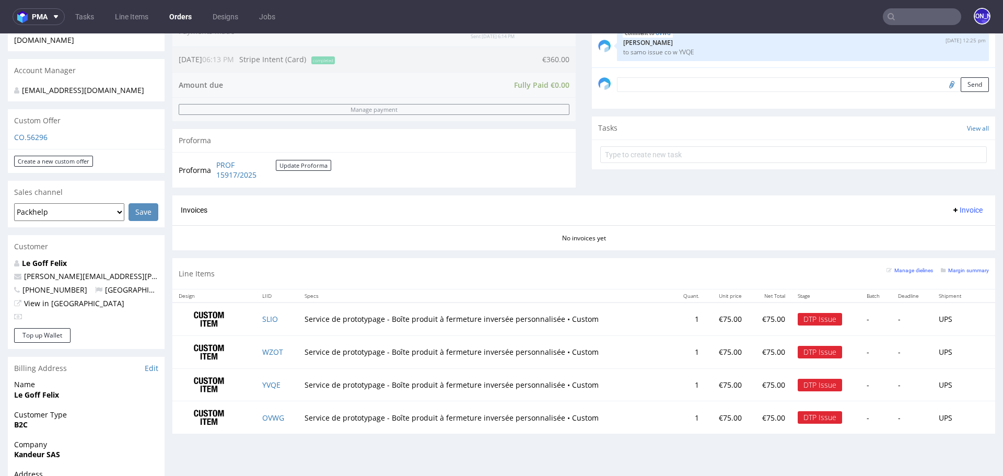
scroll to position [299, 0]
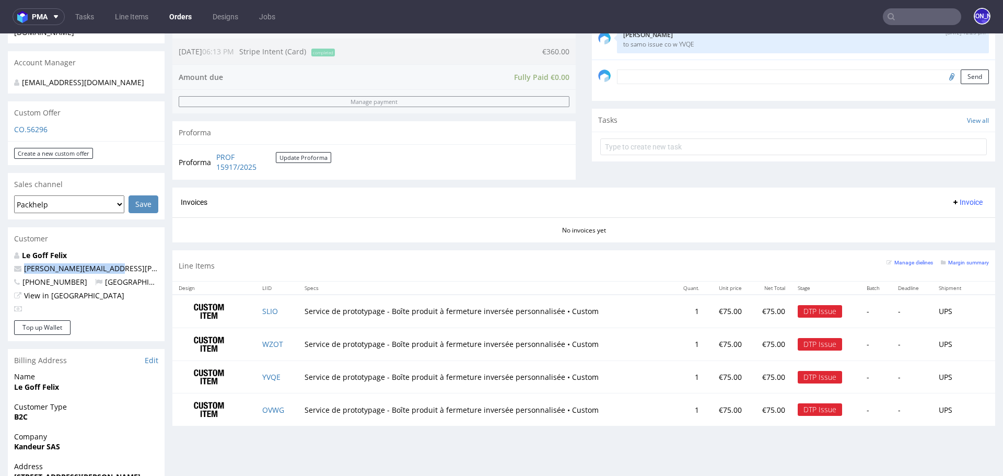
drag, startPoint x: 117, startPoint y: 262, endPoint x: 23, endPoint y: 262, distance: 94.1
click at [23, 263] on p "[PERSON_NAME][EMAIL_ADDRESS][PERSON_NAME][DOMAIN_NAME]" at bounding box center [86, 268] width 144 height 10
copy link "[PERSON_NAME][EMAIL_ADDRESS][PERSON_NAME][DOMAIN_NAME]"
click at [904, 21] on input "text" at bounding box center [922, 16] width 78 height 17
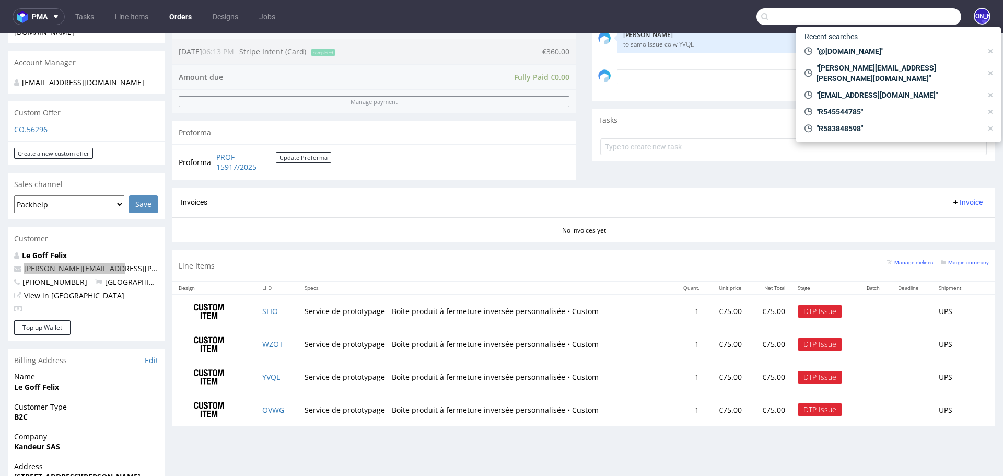
paste input "[PERSON_NAME][EMAIL_ADDRESS][PERSON_NAME][DOMAIN_NAME]"
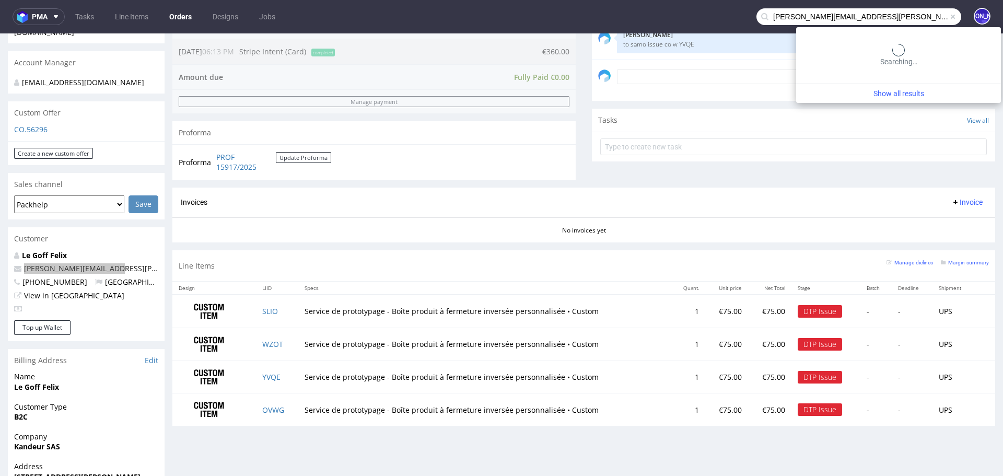
type input "[PERSON_NAME][EMAIL_ADDRESS][PERSON_NAME][DOMAIN_NAME]"
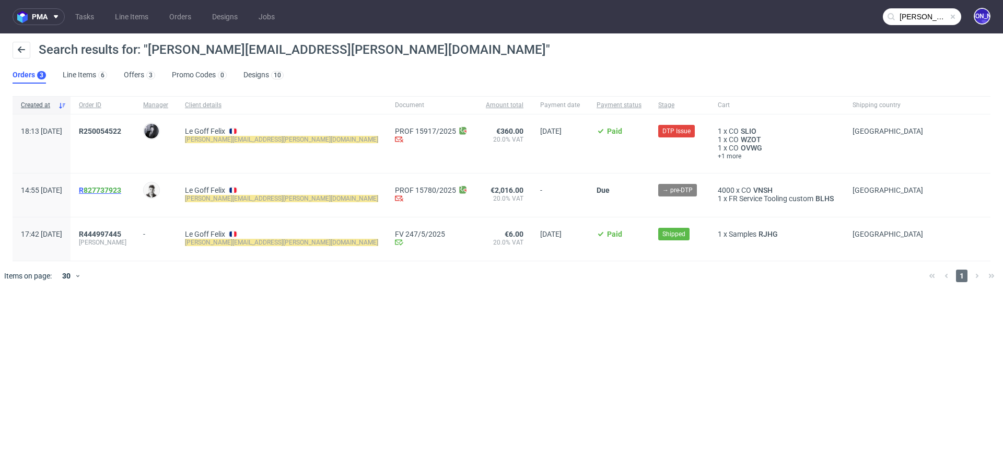
click at [110, 189] on span "R 827737923" at bounding box center [100, 190] width 42 height 8
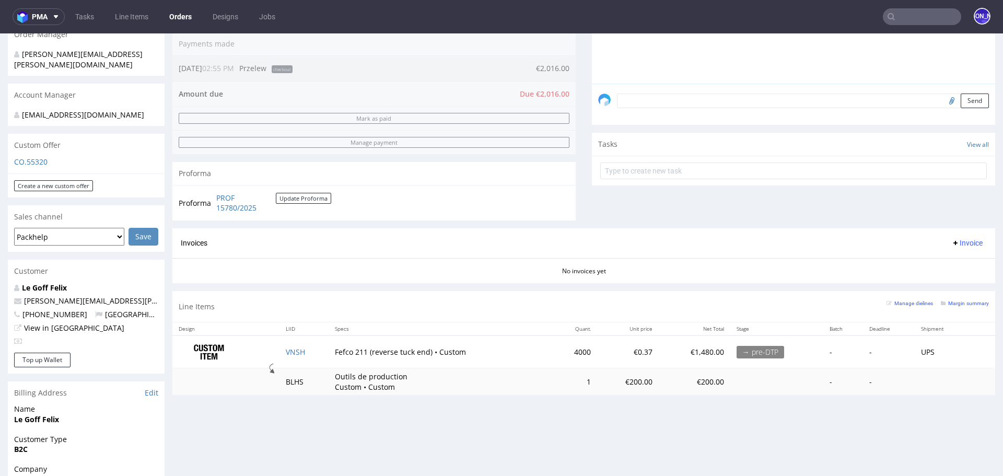
scroll to position [235, 0]
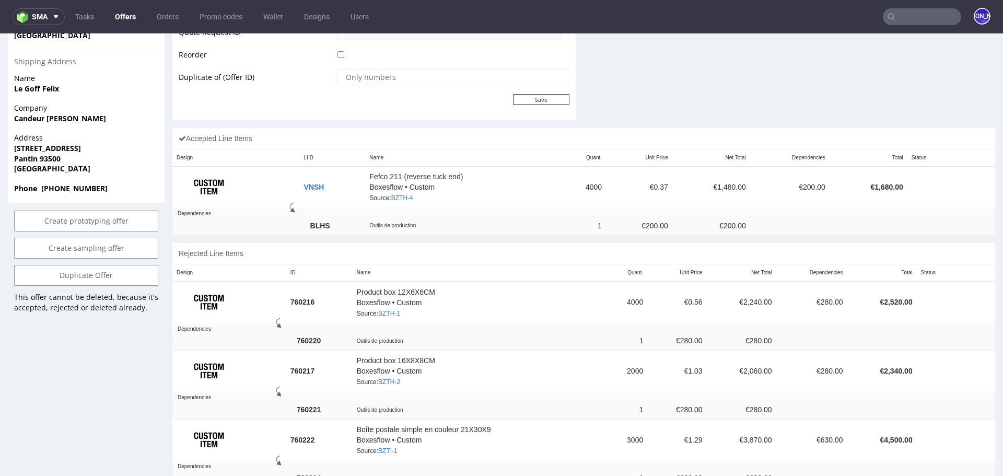
scroll to position [554, 0]
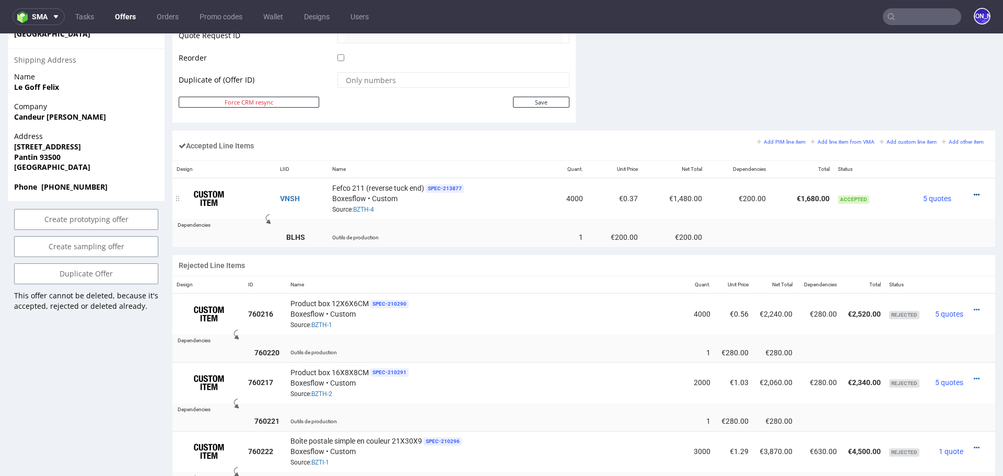
click at [974, 193] on icon at bounding box center [977, 194] width 6 height 7
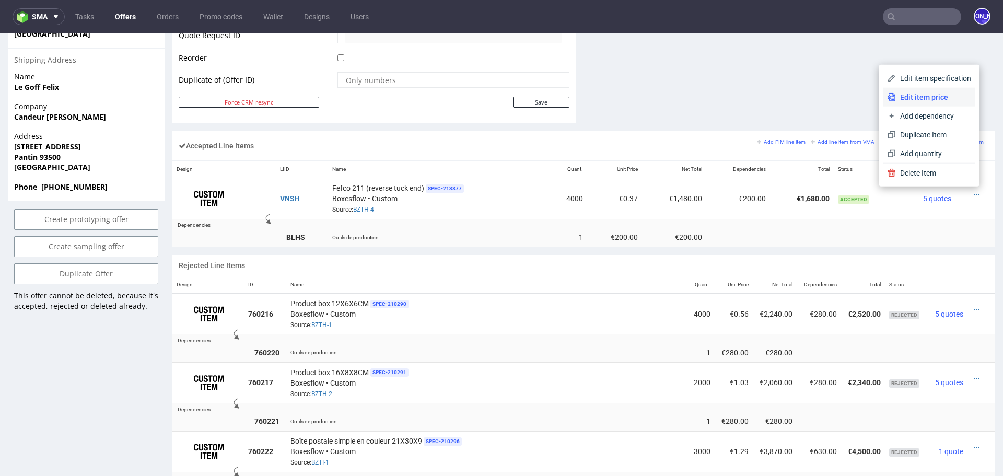
click at [912, 94] on span "Edit item price" at bounding box center [933, 97] width 75 height 10
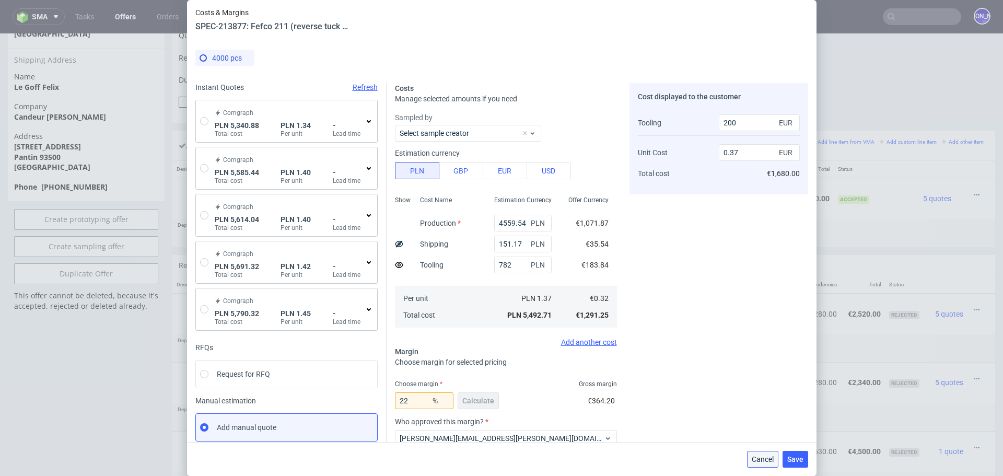
click at [758, 459] on span "Cancel" at bounding box center [763, 459] width 22 height 7
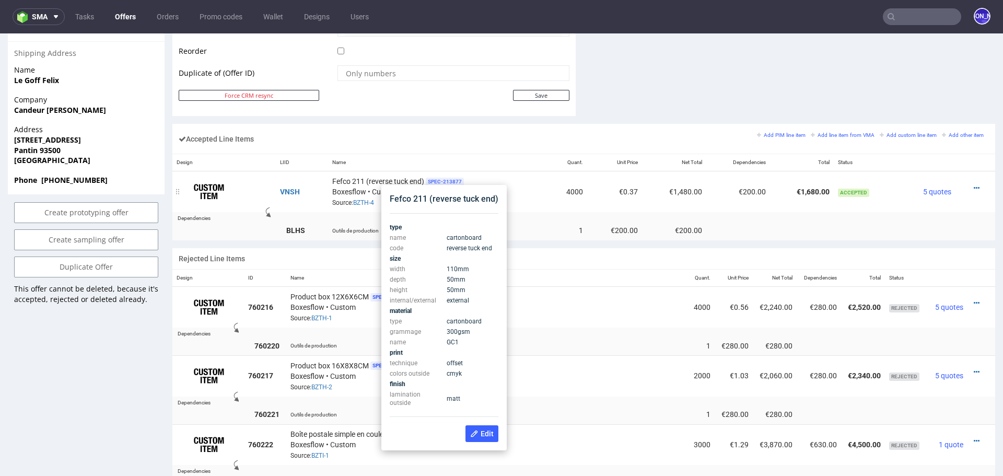
scroll to position [567, 0]
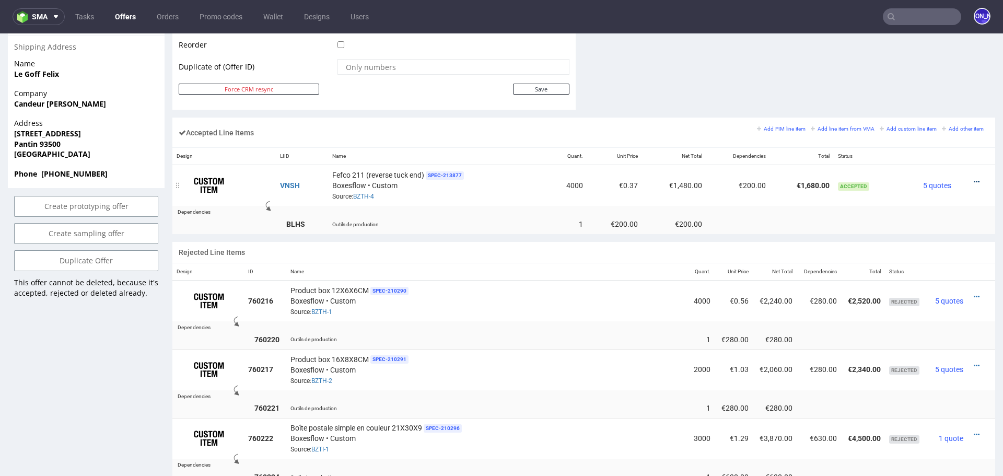
click at [974, 179] on icon at bounding box center [977, 181] width 6 height 7
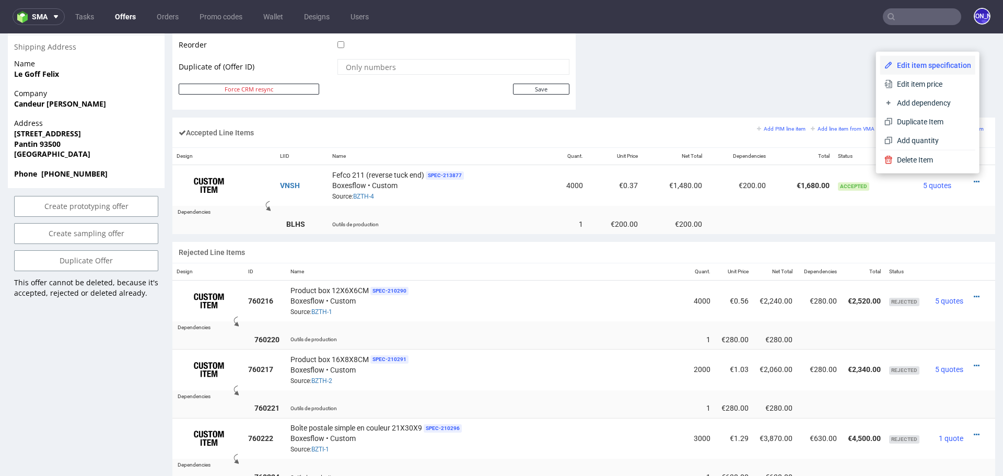
click at [914, 64] on span "Edit item specification" at bounding box center [932, 65] width 78 height 10
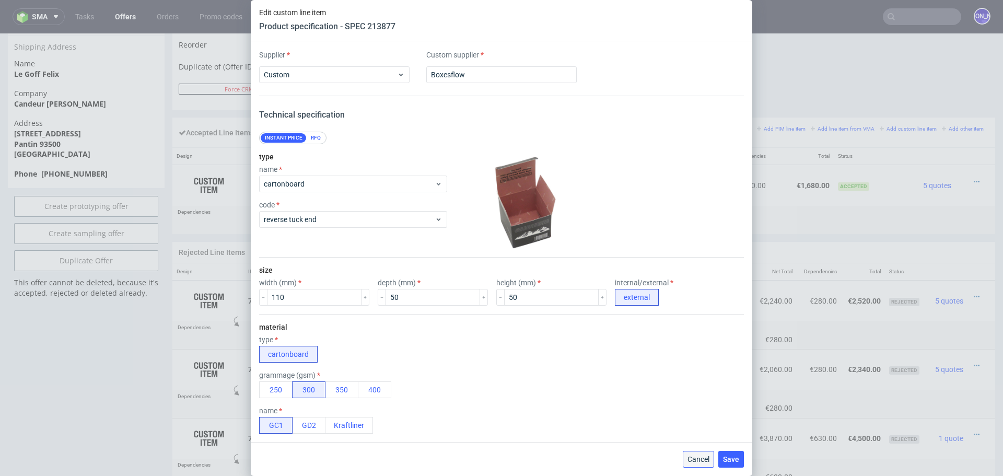
click at [697, 456] on span "Cancel" at bounding box center [699, 459] width 22 height 7
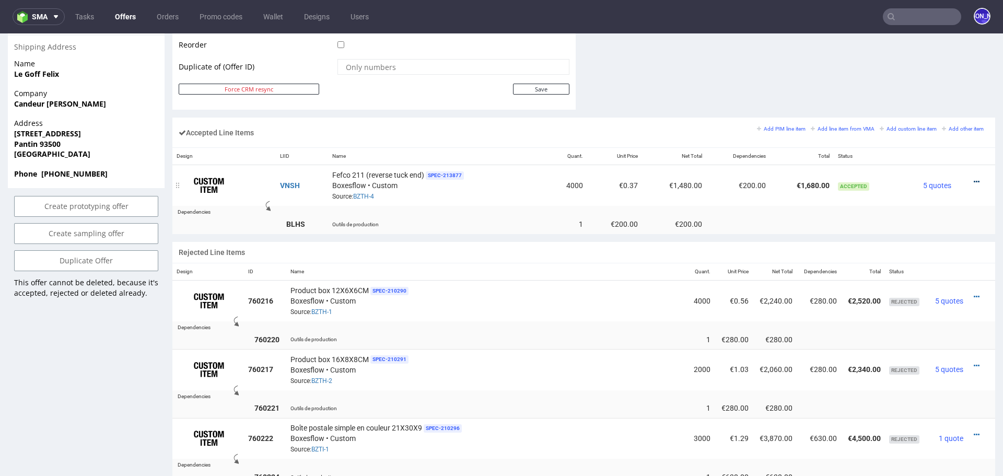
click at [974, 178] on icon at bounding box center [977, 181] width 6 height 7
click at [921, 85] on span "Edit item price" at bounding box center [933, 84] width 75 height 10
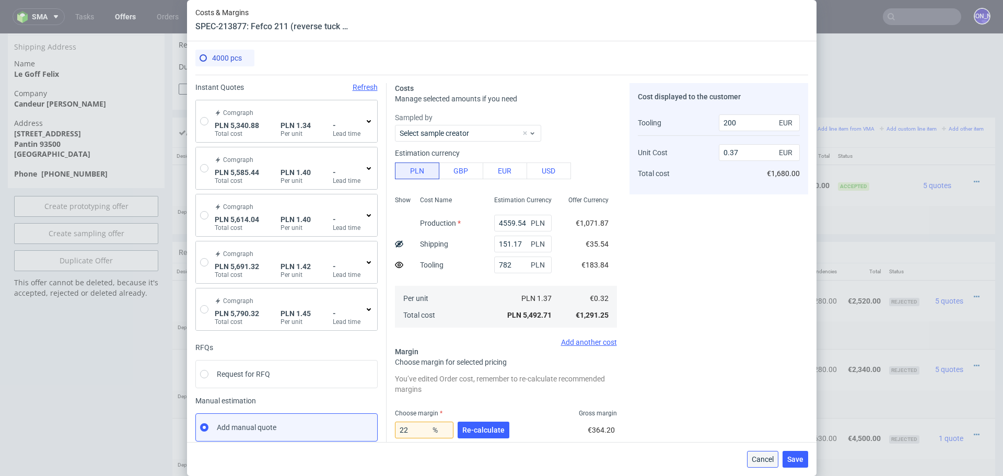
click at [765, 459] on span "Cancel" at bounding box center [763, 459] width 22 height 7
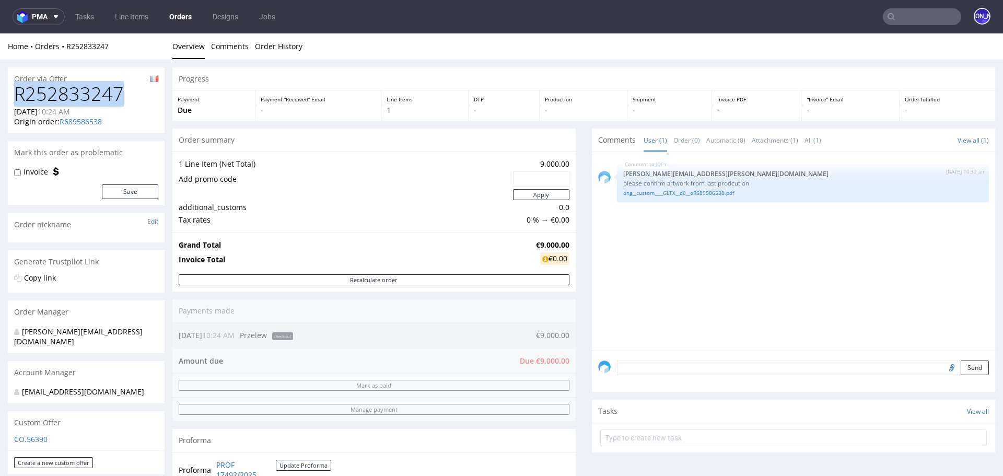
drag, startPoint x: 132, startPoint y: 92, endPoint x: 0, endPoint y: 92, distance: 131.7
copy h1 "R252833247"
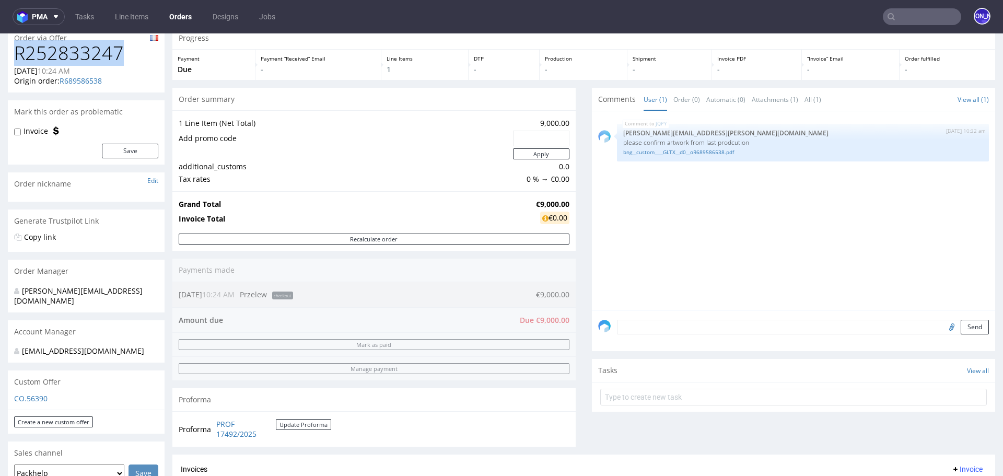
scroll to position [64, 0]
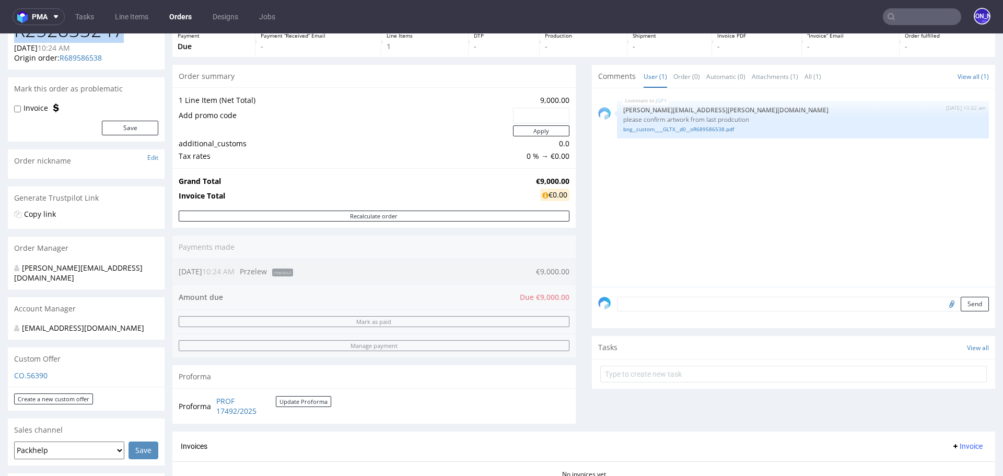
click at [33, 358] on div "Custom Offer" at bounding box center [86, 358] width 157 height 23
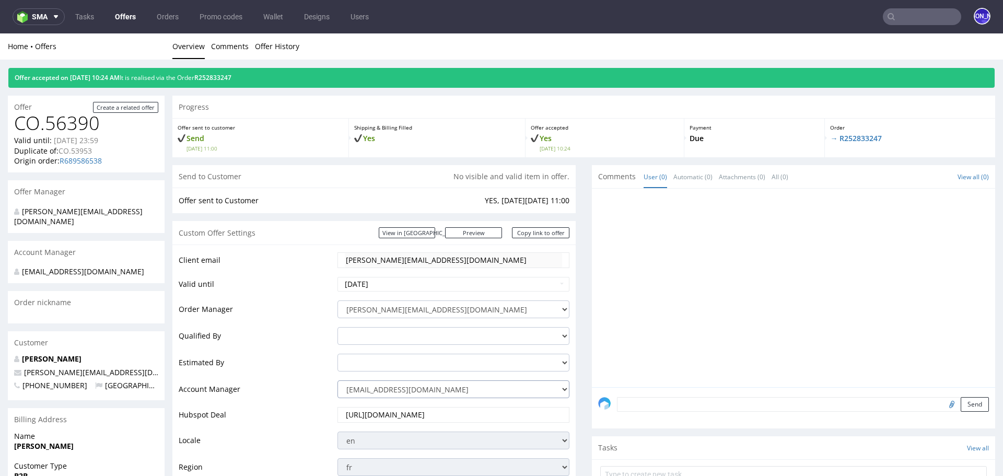
click at [451, 388] on select "[EMAIL_ADDRESS][DOMAIN_NAME] [DOMAIN_NAME][EMAIL_ADDRESS][DOMAIN_NAME] [PERSON_…" at bounding box center [454, 389] width 232 height 18
select select "20839025"
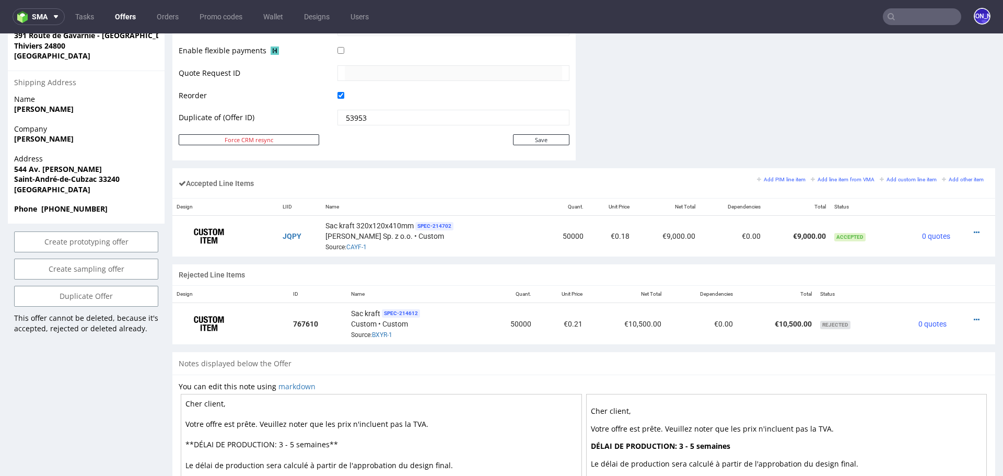
scroll to position [526, 0]
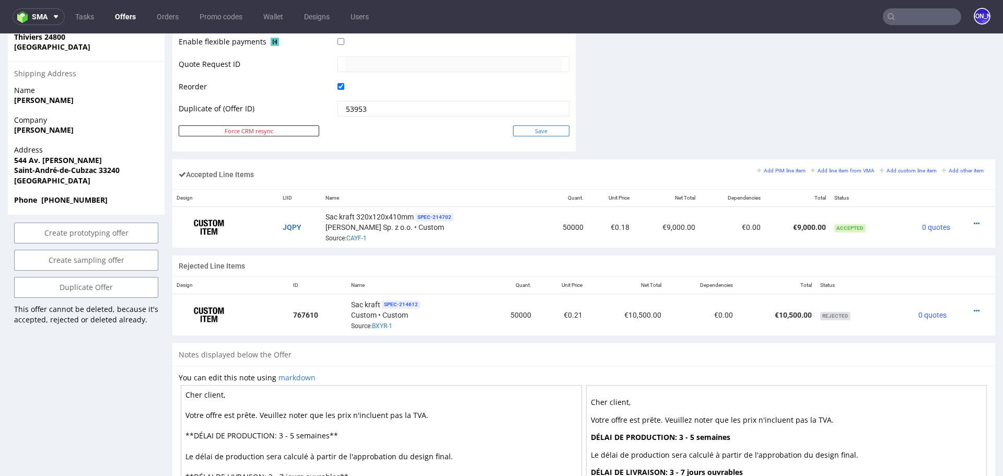
click at [540, 126] on input "Save" at bounding box center [541, 130] width 56 height 11
type input "In progress..."
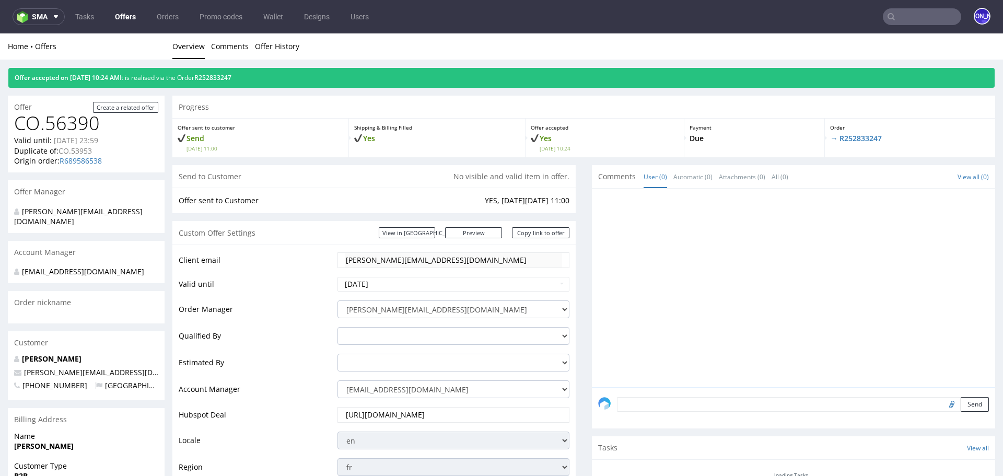
scroll to position [0, 0]
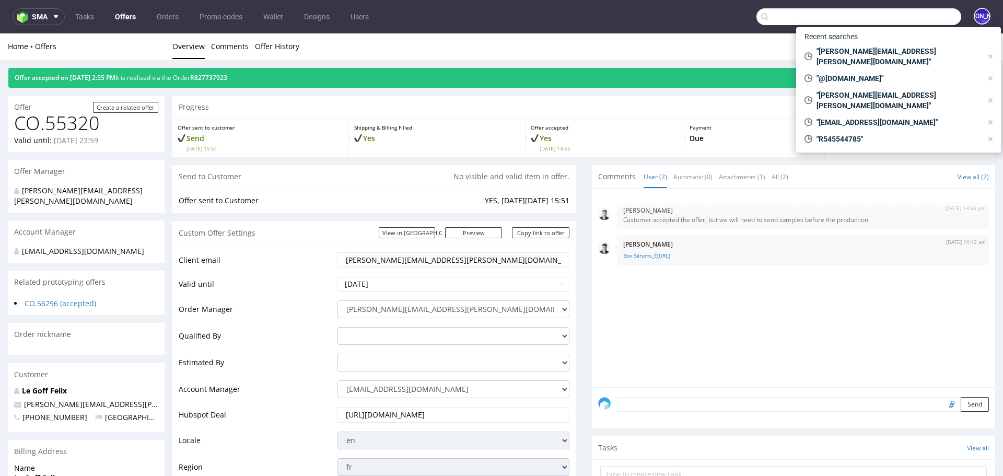
click at [887, 12] on input "text" at bounding box center [859, 16] width 205 height 17
paste input "synchro@synchroproduction.com"
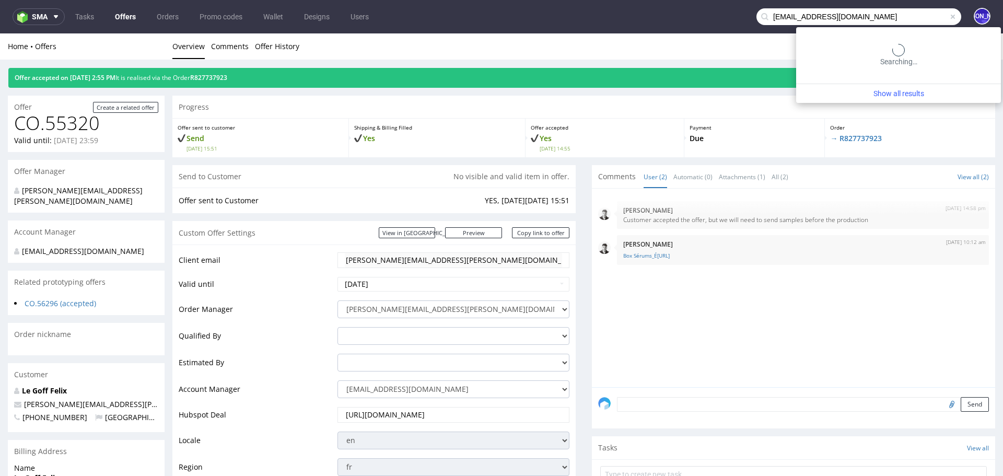
type input "synchro@synchroproduction.com"
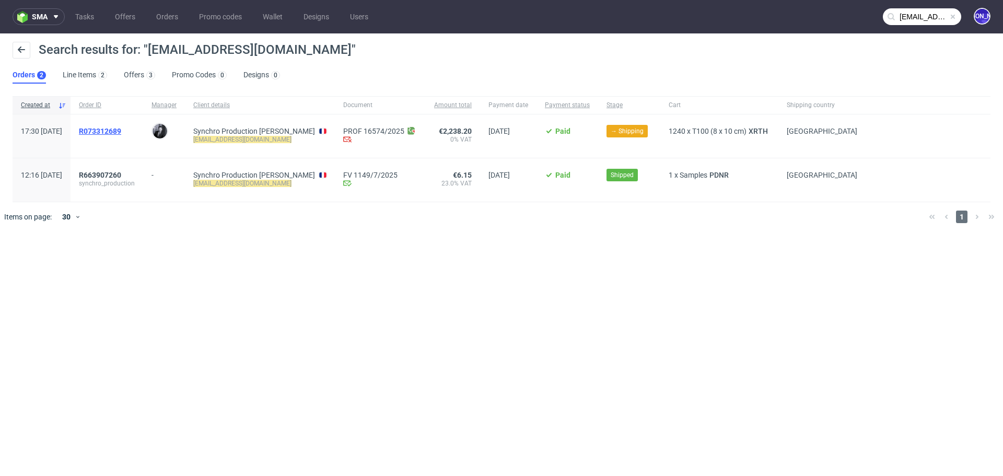
click at [119, 129] on span "R073312689" at bounding box center [100, 131] width 42 height 8
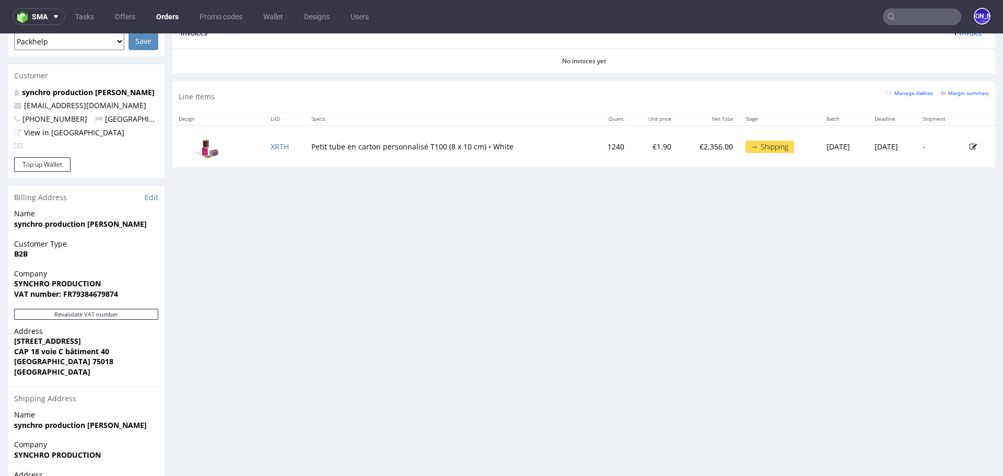
scroll to position [464, 0]
click at [271, 149] on td "XRTH" at bounding box center [284, 145] width 41 height 42
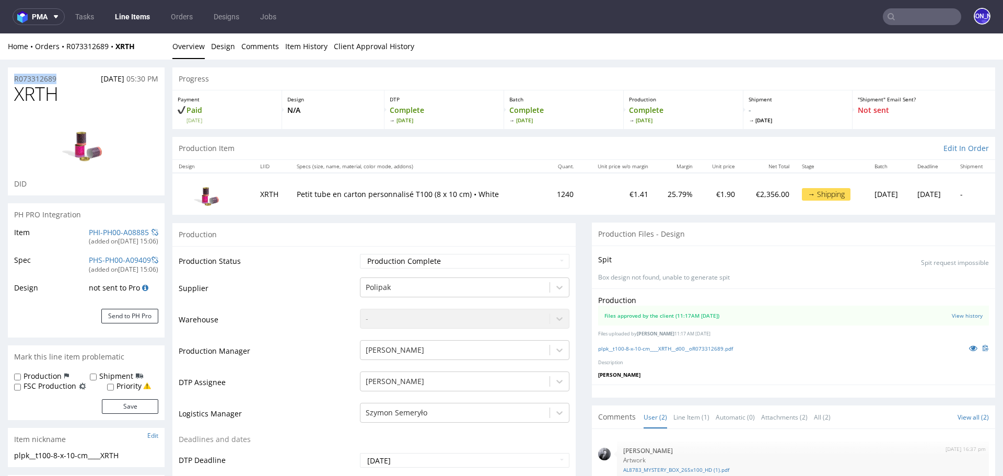
drag, startPoint x: 62, startPoint y: 76, endPoint x: 0, endPoint y: 75, distance: 61.7
copy p "R073312689"
